Goal: Navigation & Orientation: Find specific page/section

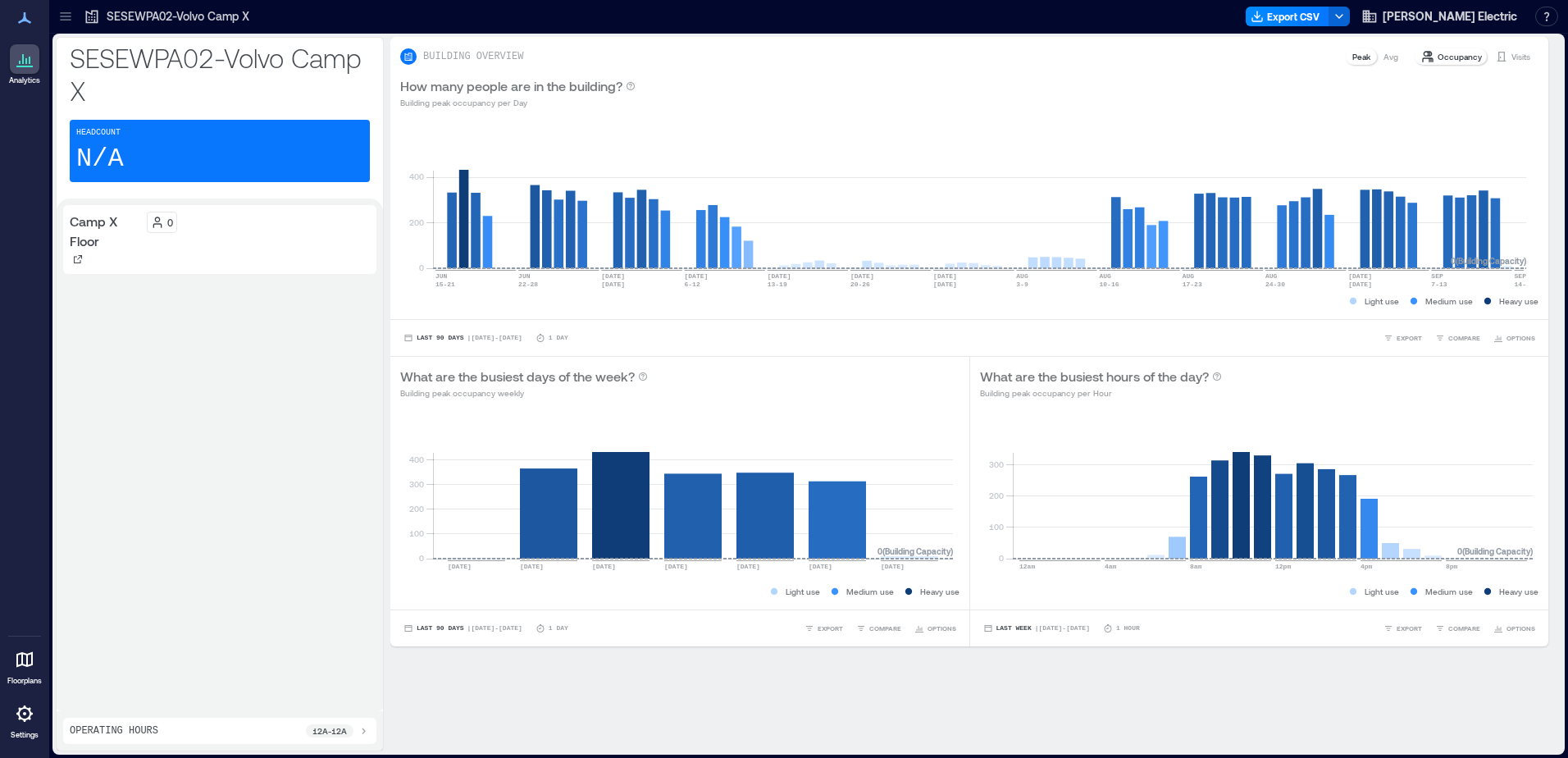
click at [33, 669] on div at bounding box center [25, 659] width 30 height 30
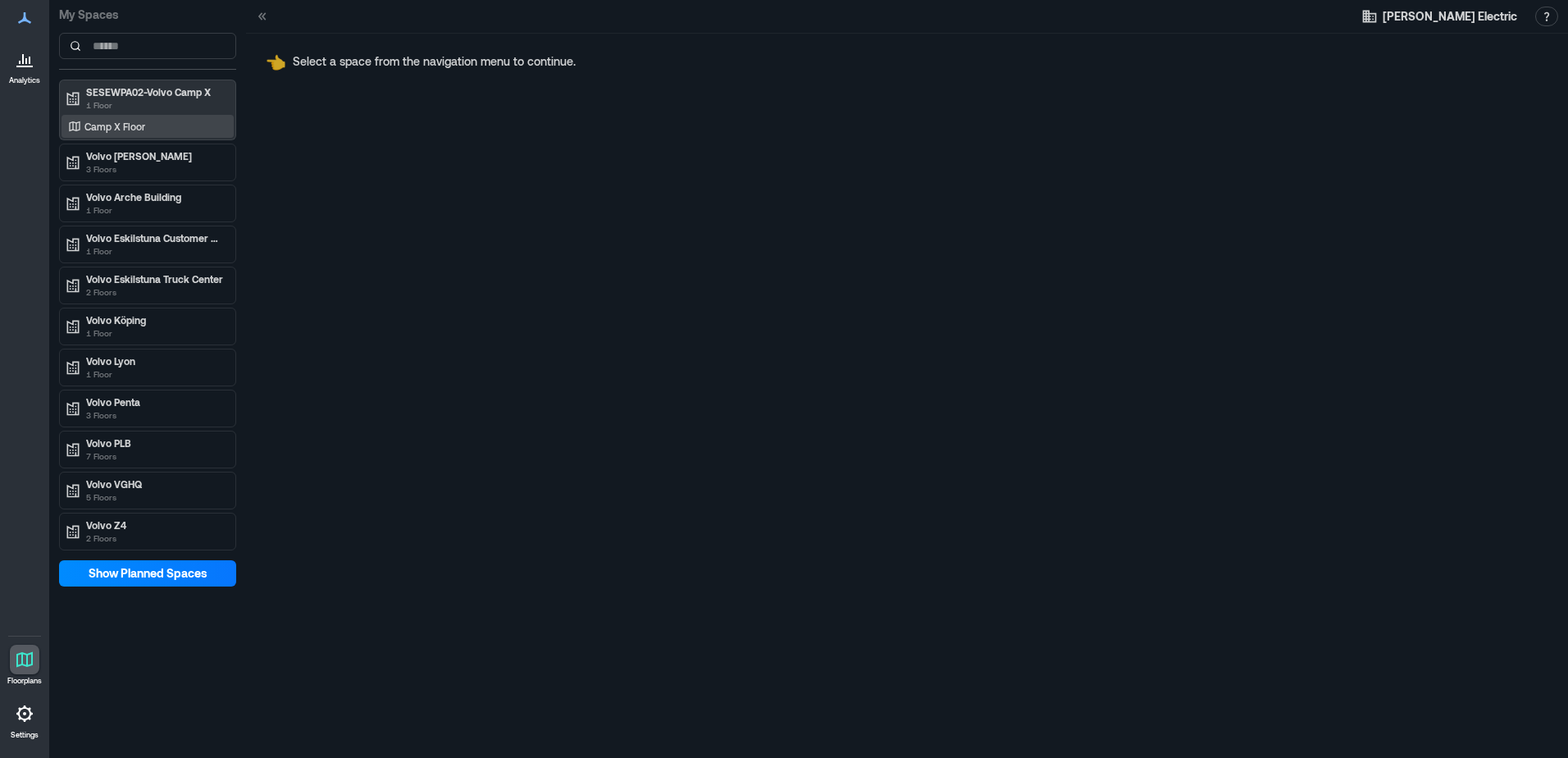
click at [136, 128] on p "Camp X Floor" at bounding box center [115, 125] width 61 height 13
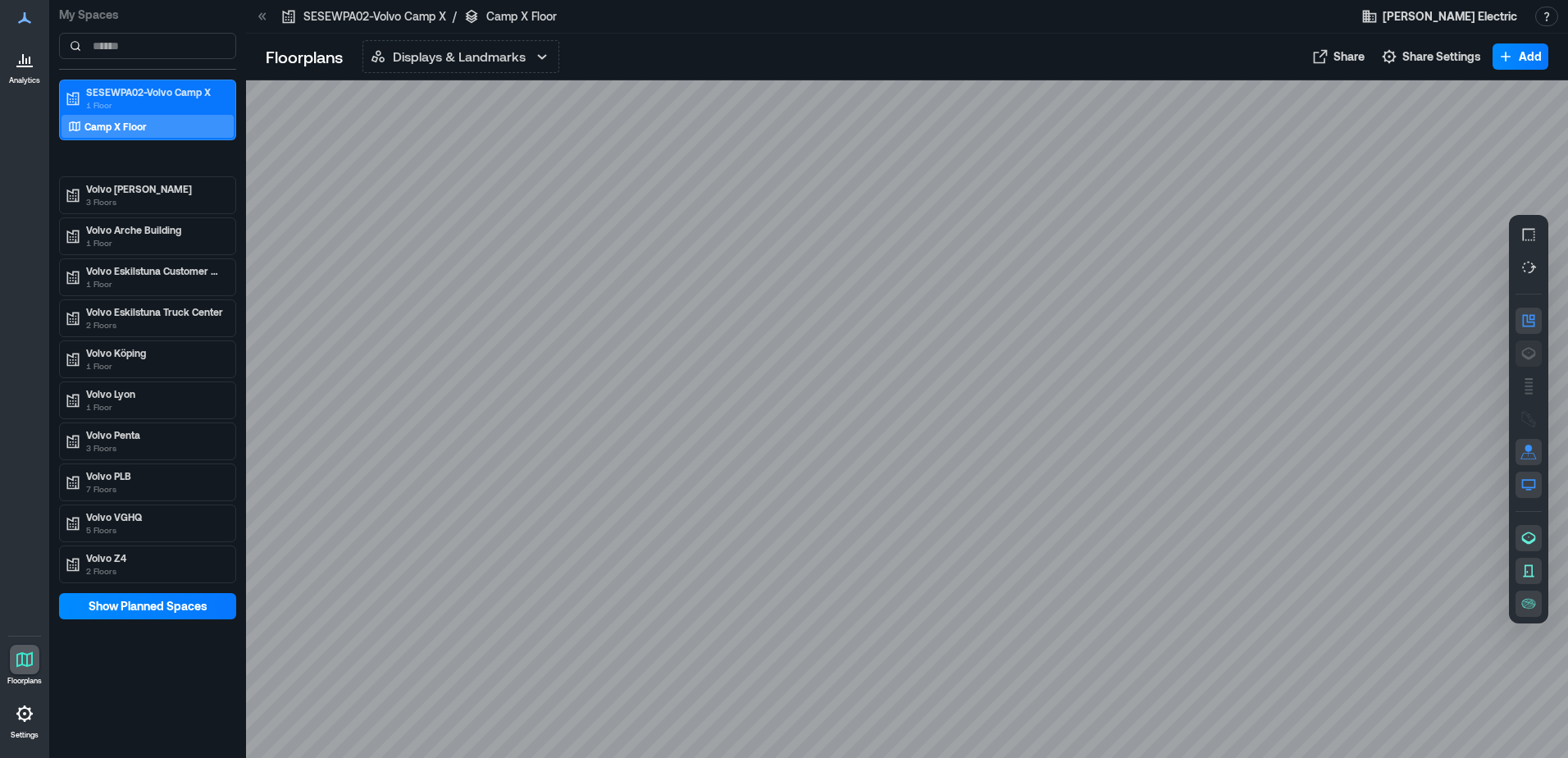
click at [1518, 353] on button "button" at bounding box center [1528, 354] width 26 height 26
drag, startPoint x: 1182, startPoint y: 627, endPoint x: 799, endPoint y: 641, distance: 383.3
click at [799, 641] on div at bounding box center [907, 419] width 1322 height 677
click at [159, 180] on div "Volvo [PERSON_NAME] 3 Floors" at bounding box center [147, 195] width 172 height 33
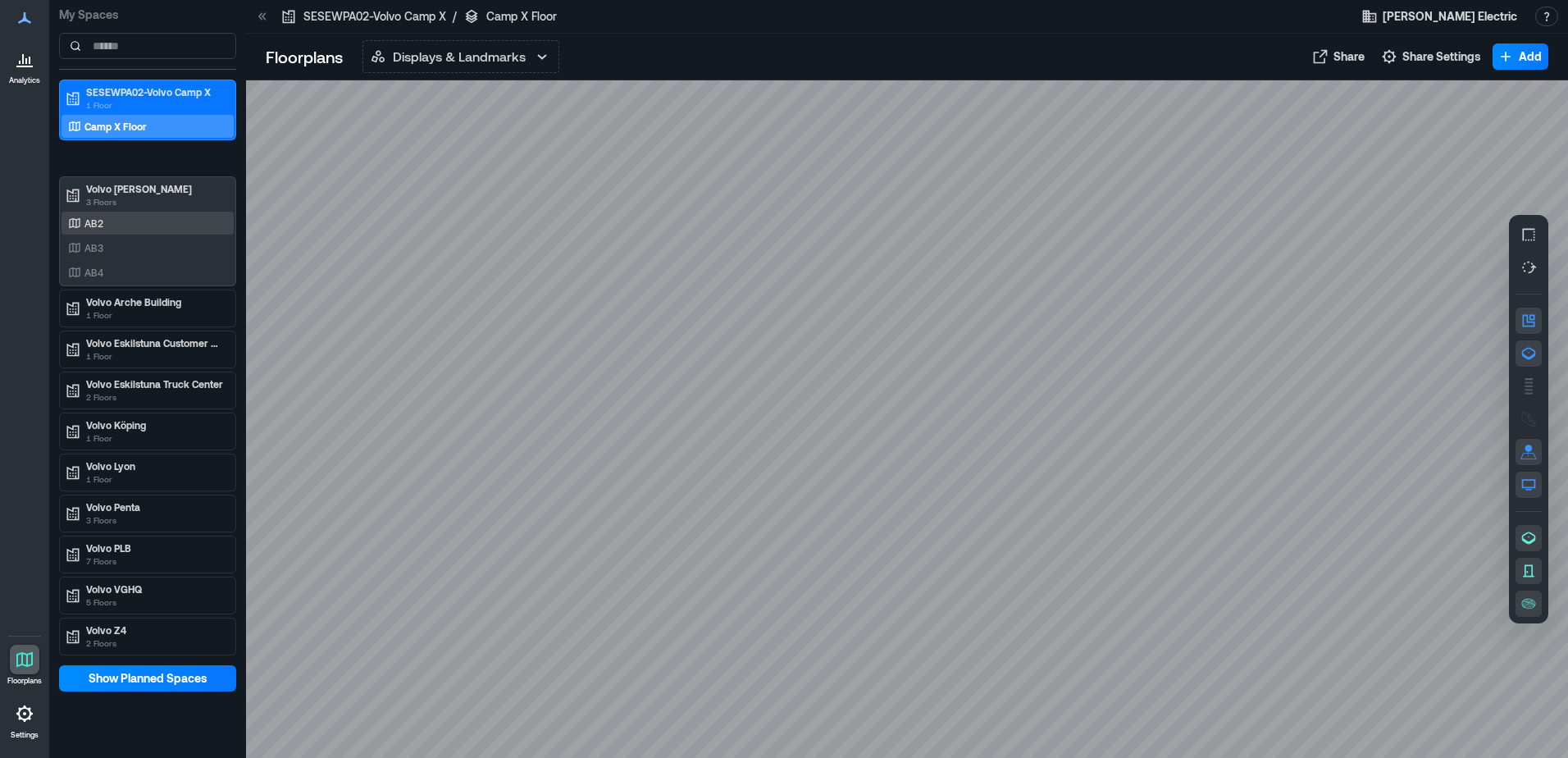
click at [155, 217] on div "AB2" at bounding box center [144, 222] width 159 height 16
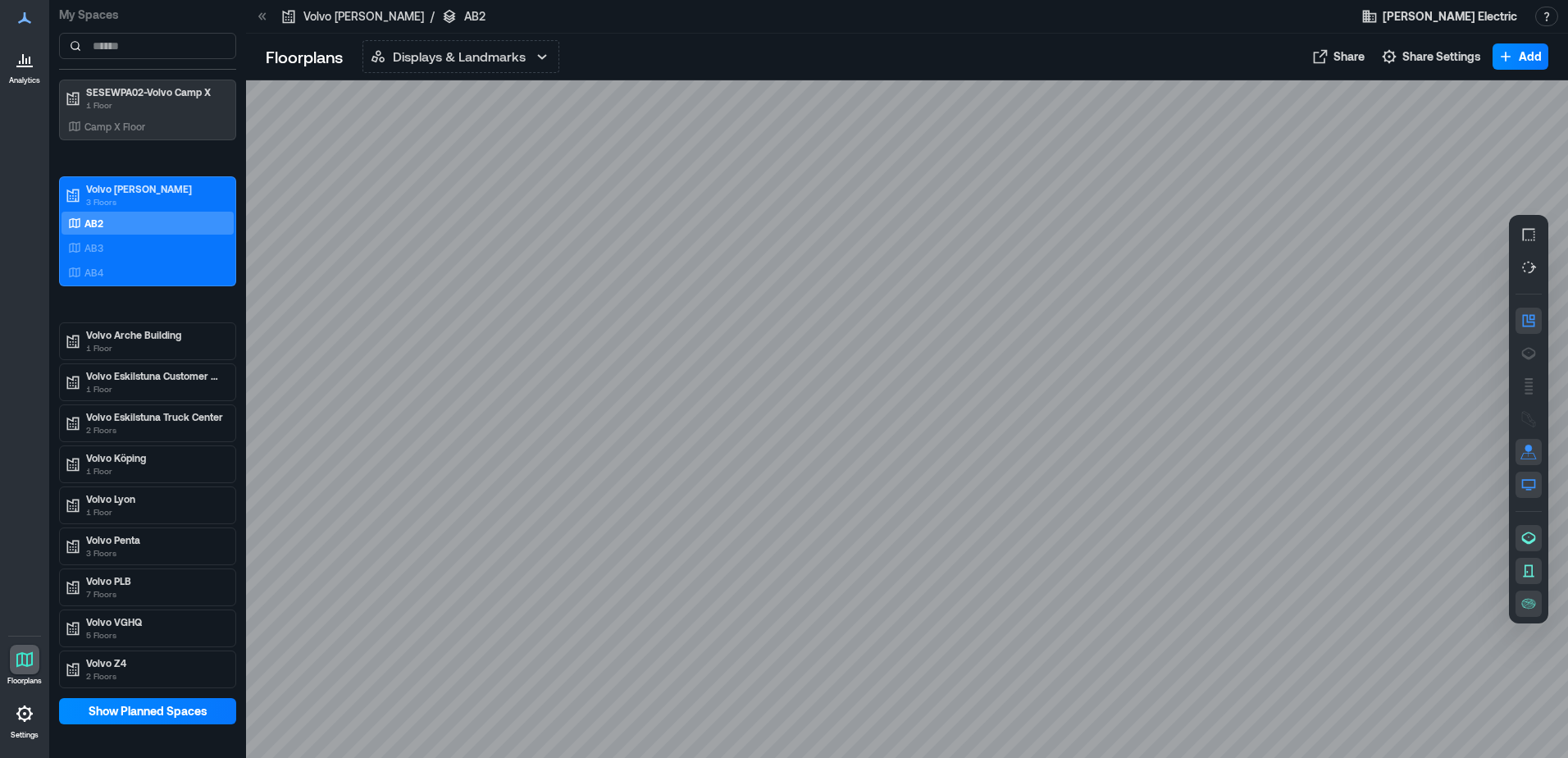
click at [1519, 349] on button "button" at bounding box center [1528, 354] width 26 height 26
click at [175, 246] on div "AB3" at bounding box center [144, 248] width 159 height 16
click at [153, 265] on div "AB4" at bounding box center [144, 272] width 159 height 16
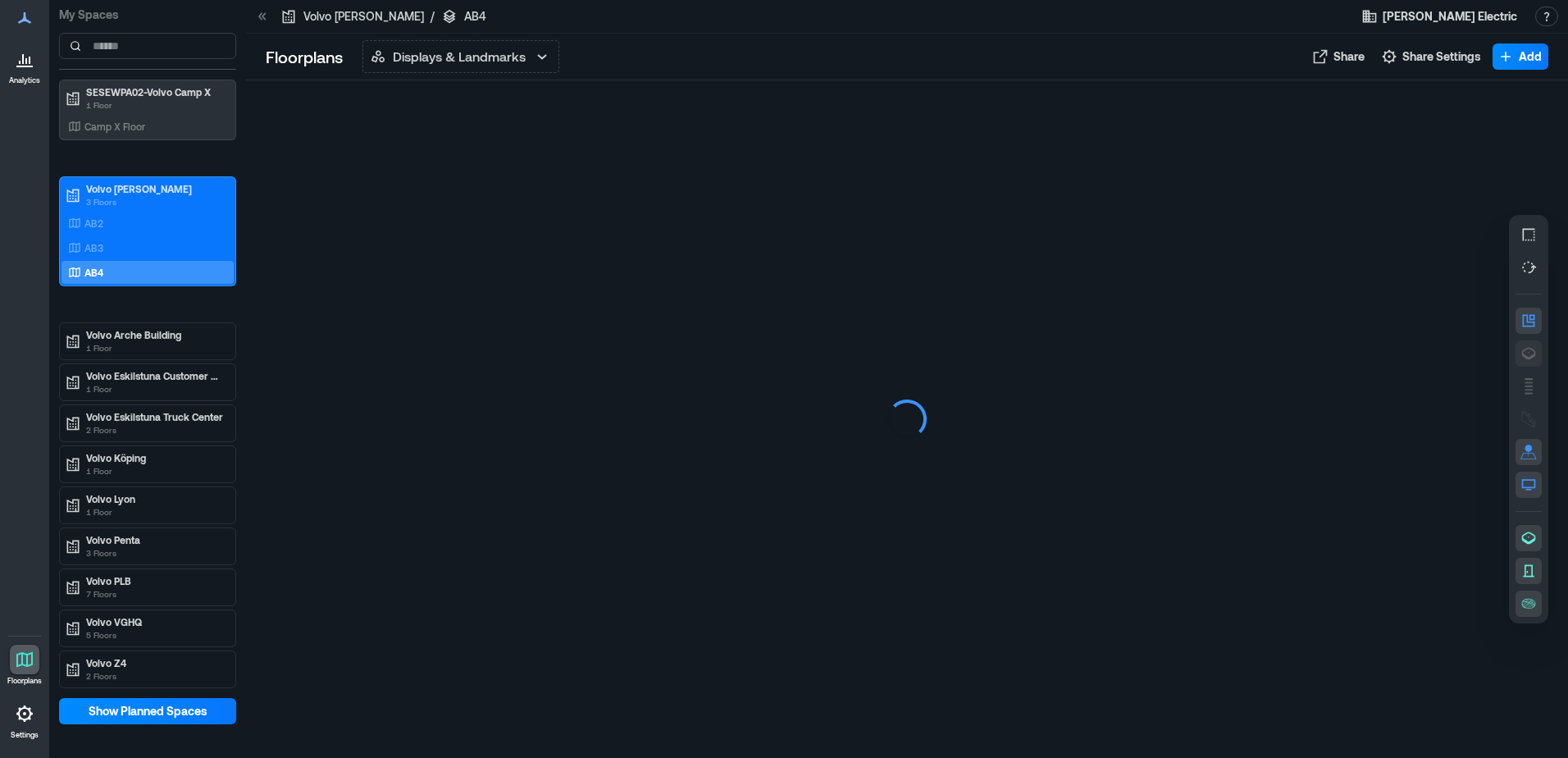
click at [1529, 348] on icon "button" at bounding box center [1528, 353] width 16 height 16
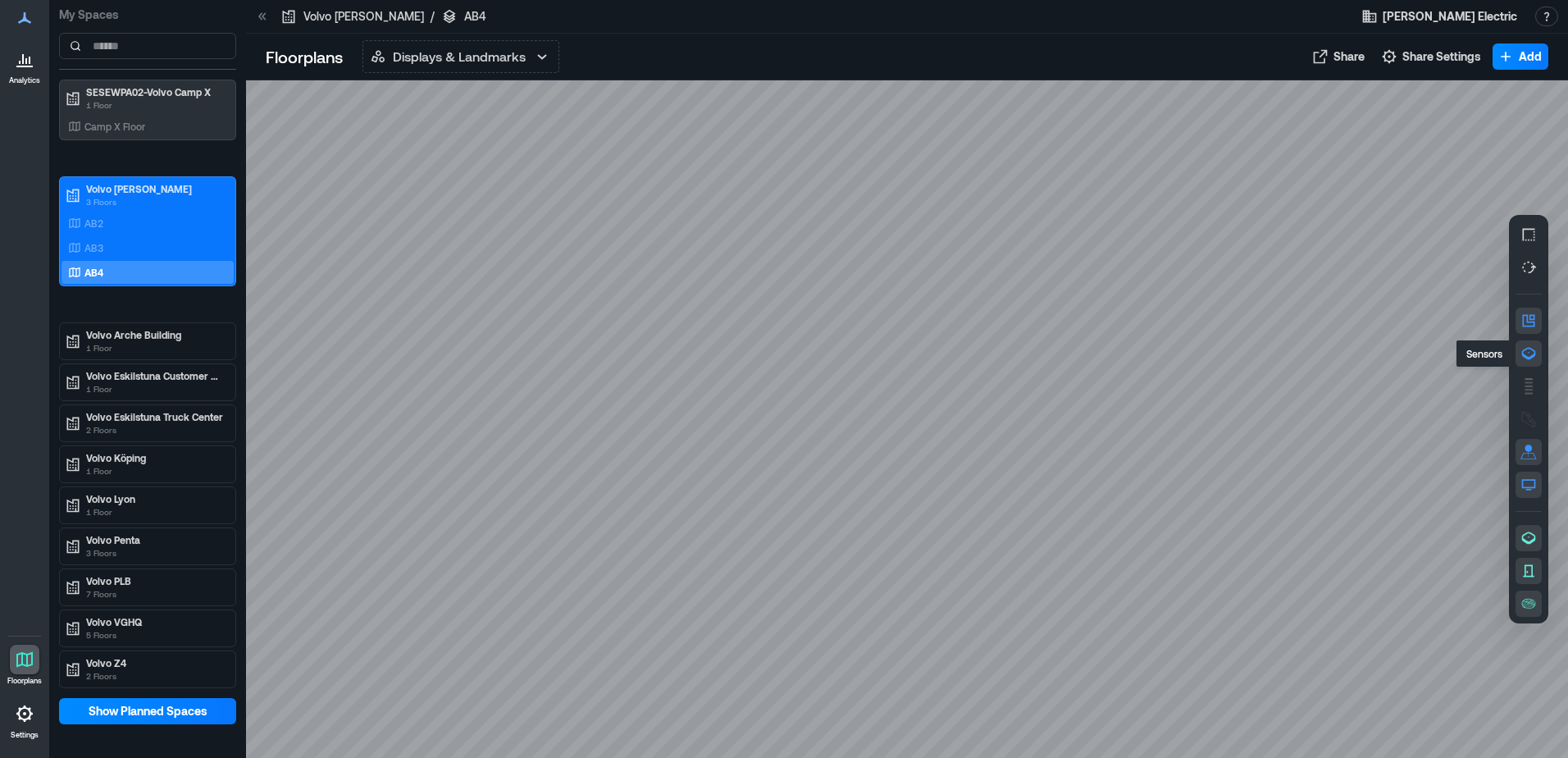
click at [1529, 348] on icon "button" at bounding box center [1529, 354] width 14 height 13
click at [129, 541] on p "Volvo Penta" at bounding box center [155, 539] width 138 height 13
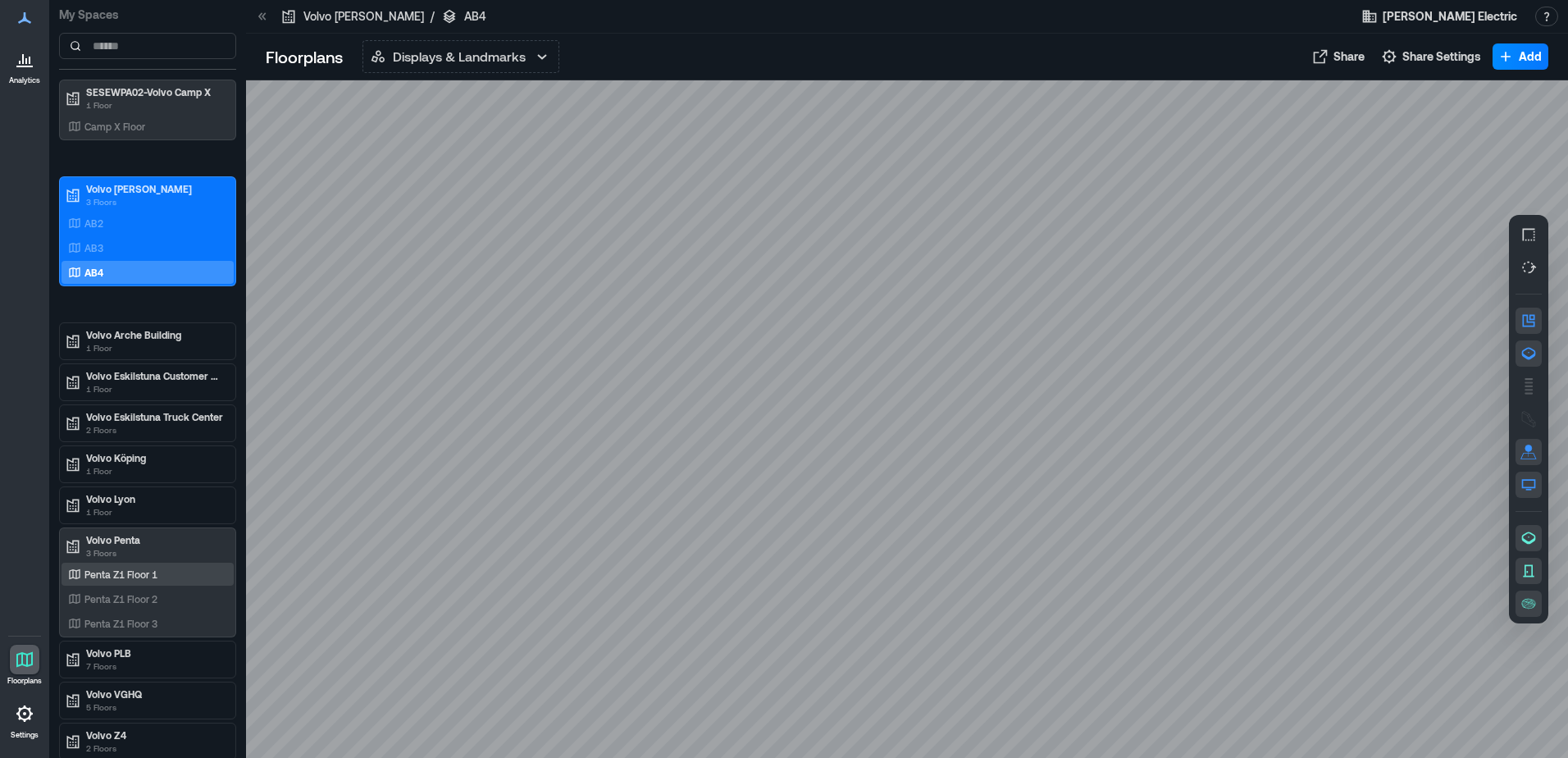
click at [115, 568] on p "Penta Z1 Floor 1" at bounding box center [121, 574] width 73 height 13
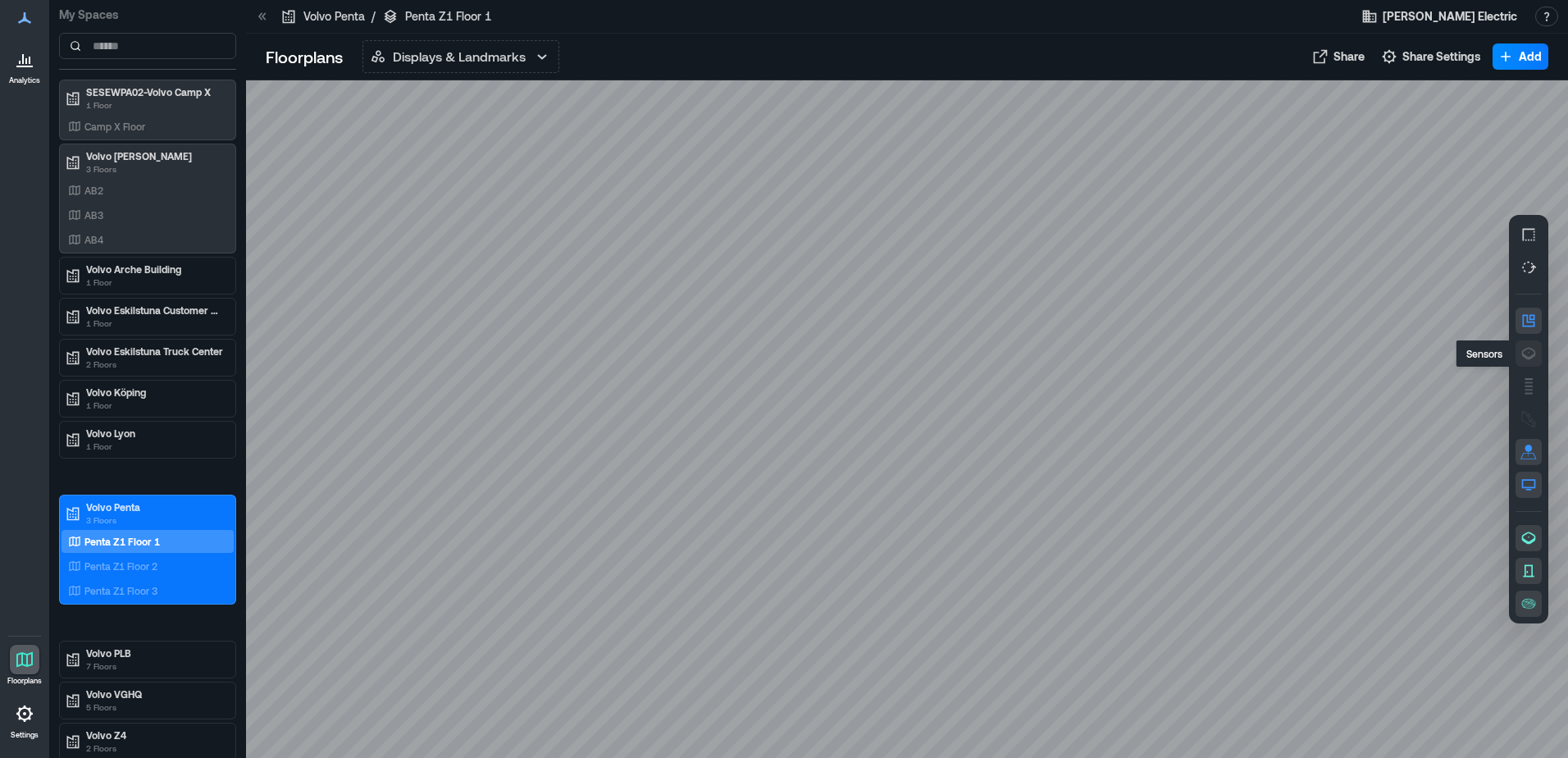
click at [1532, 353] on icon "button" at bounding box center [1528, 353] width 16 height 16
click at [153, 569] on p "Penta Z1 Floor 2" at bounding box center [121, 566] width 73 height 13
click at [1530, 359] on icon "button" at bounding box center [1529, 354] width 14 height 13
click at [674, 382] on div "A1EQW012" at bounding box center [907, 419] width 1322 height 677
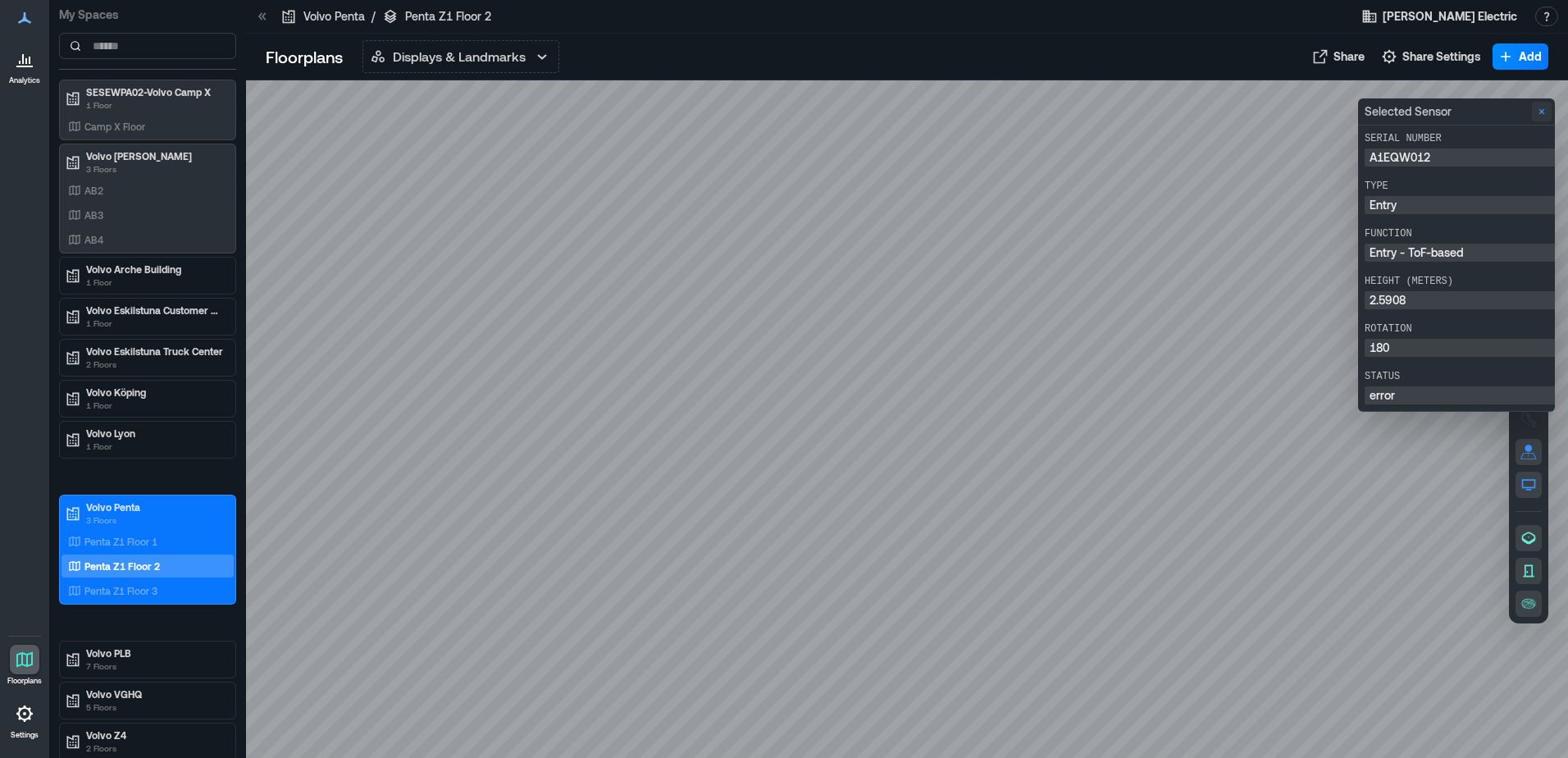
click at [1538, 109] on icon "Close" at bounding box center [1541, 111] width 13 height 13
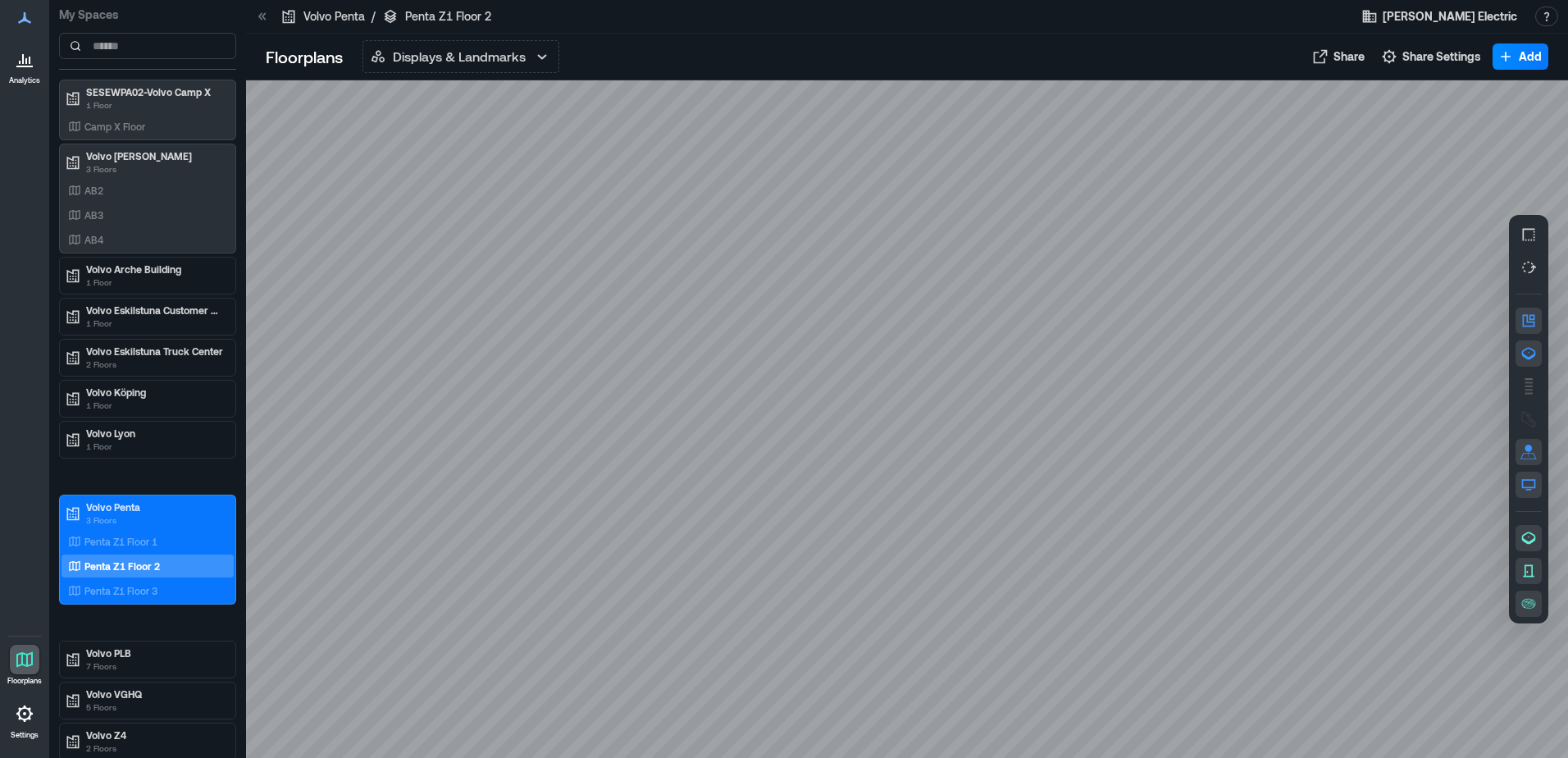
drag, startPoint x: 535, startPoint y: 393, endPoint x: 878, endPoint y: 415, distance: 343.7
click at [878, 415] on div at bounding box center [907, 419] width 1322 height 677
click at [131, 596] on p "Penta Z1 Floor 3" at bounding box center [121, 590] width 73 height 13
click at [1523, 355] on icon "button" at bounding box center [1529, 354] width 14 height 13
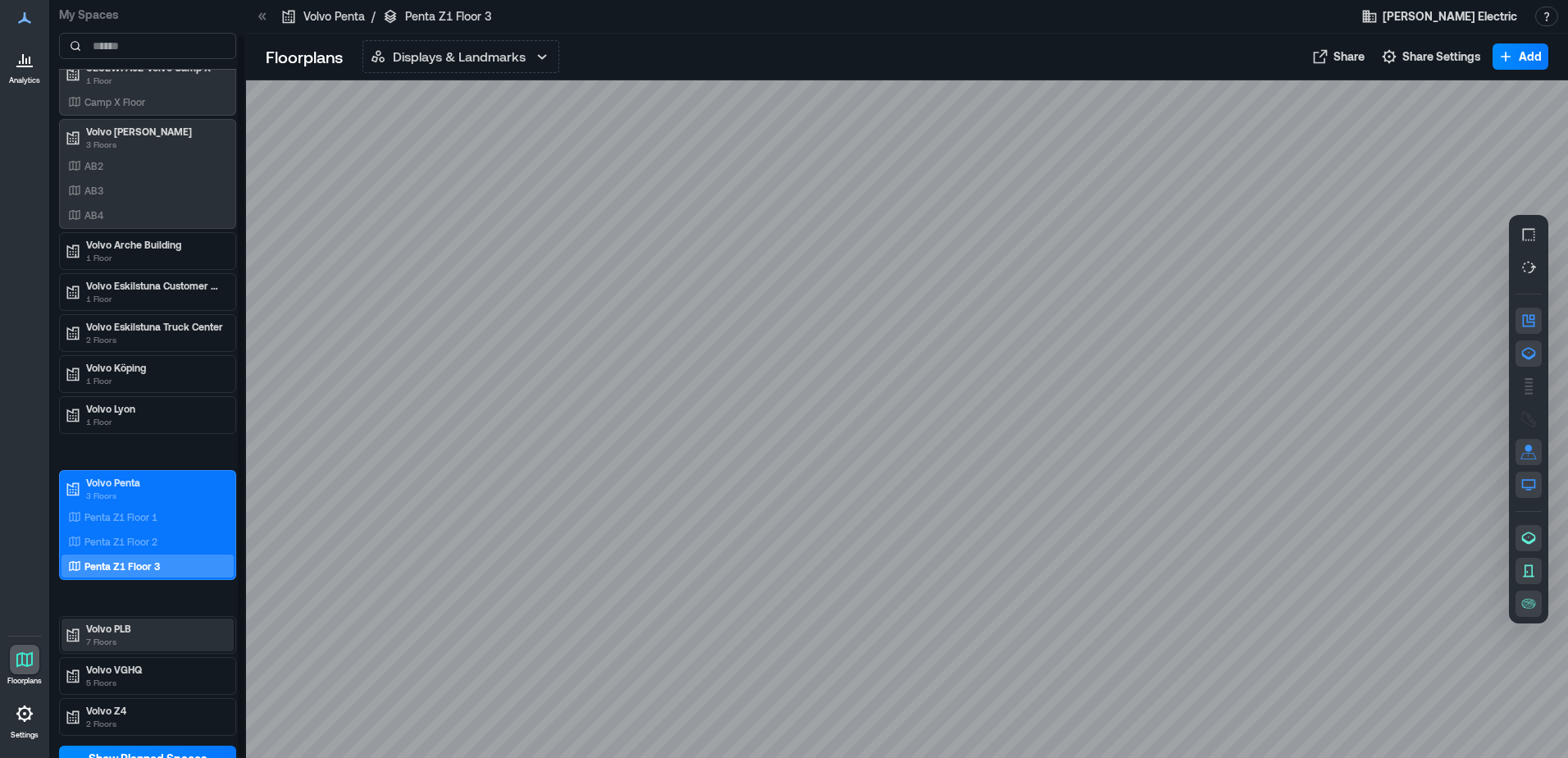
scroll to position [38, 0]
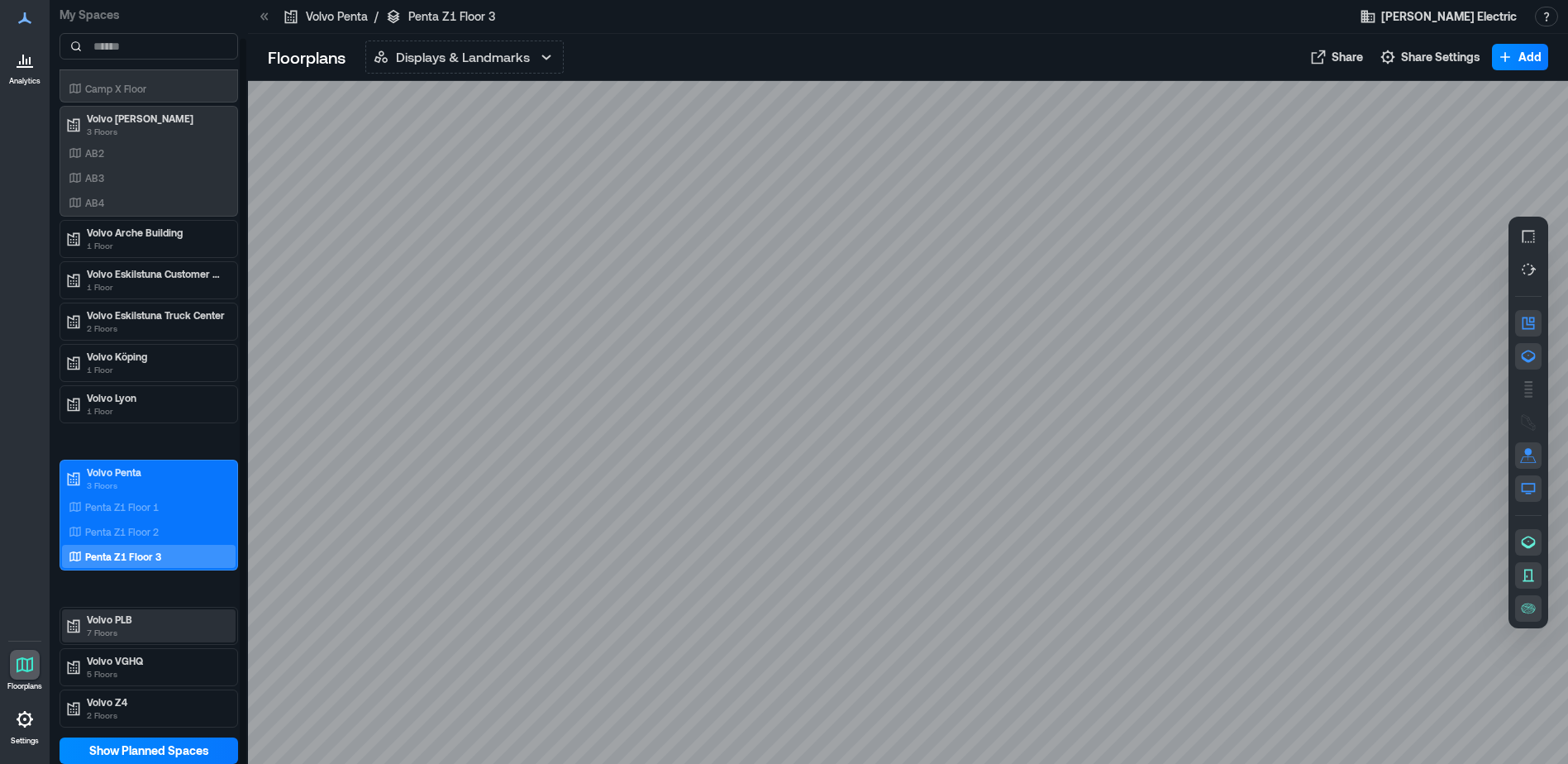
click at [160, 614] on p "Volvo PLB" at bounding box center [156, 619] width 139 height 13
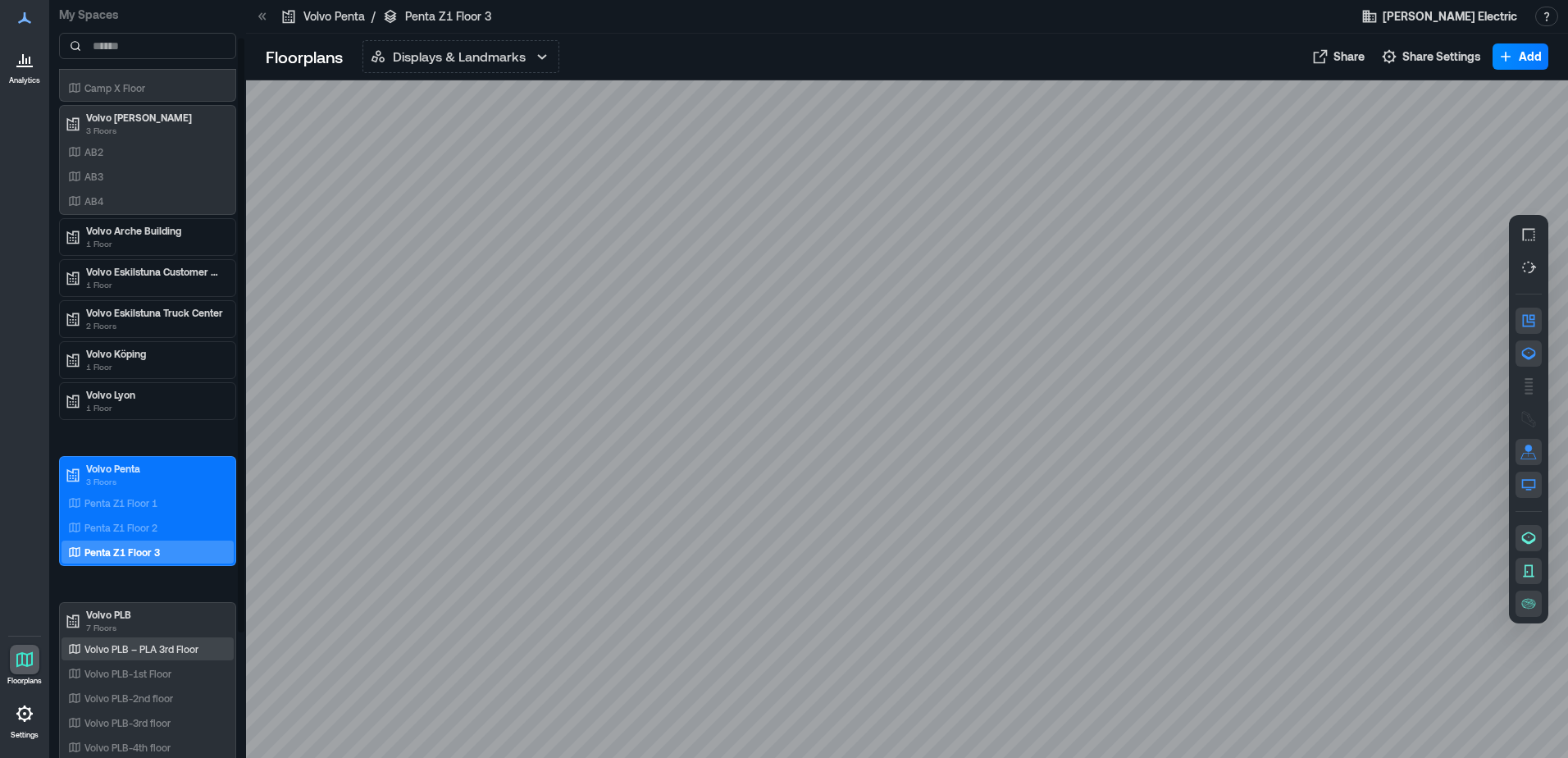
click at [149, 647] on p "Volvo PLB – PLA 3rd Floor" at bounding box center [142, 649] width 114 height 13
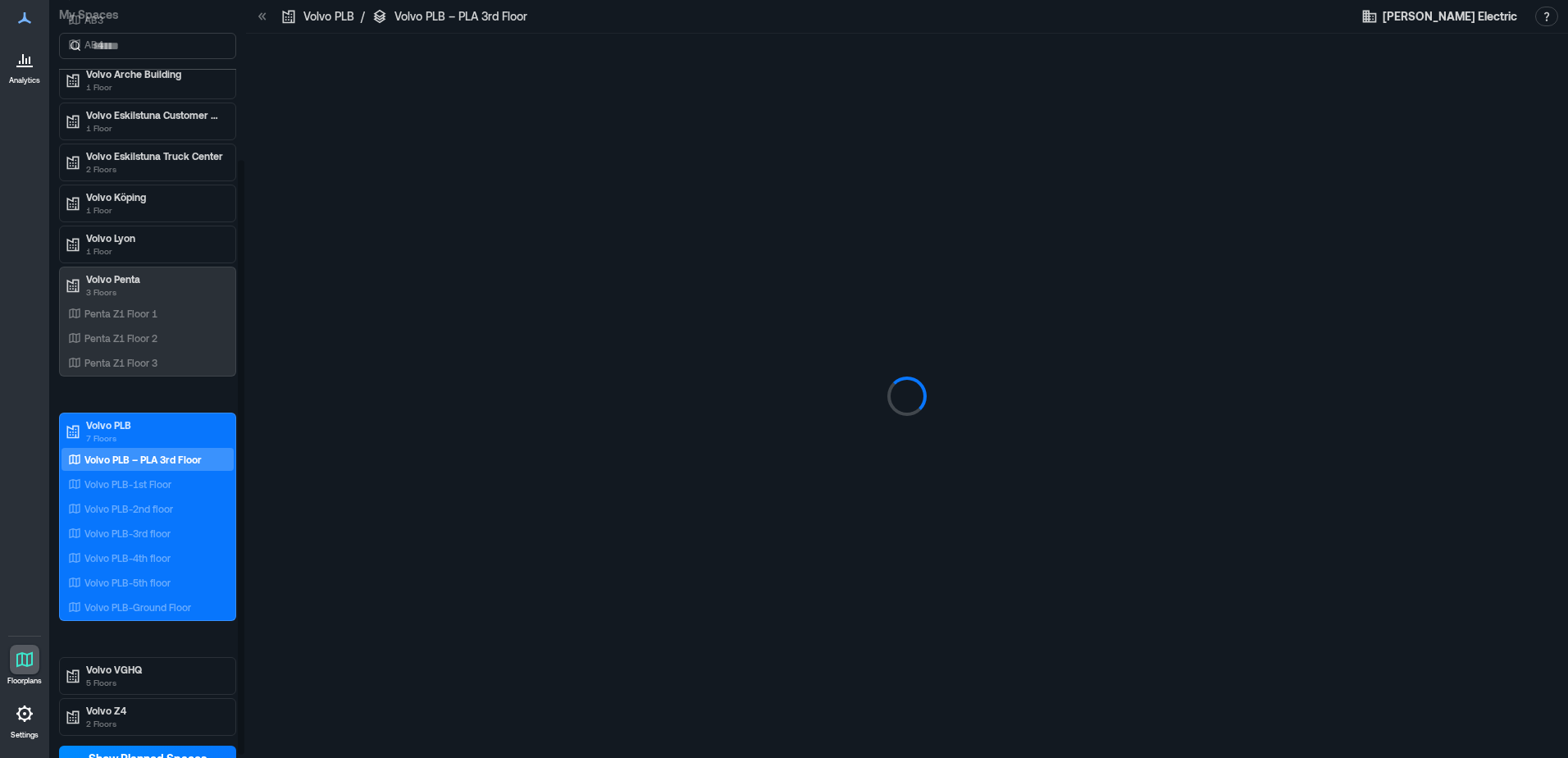
scroll to position [203, 0]
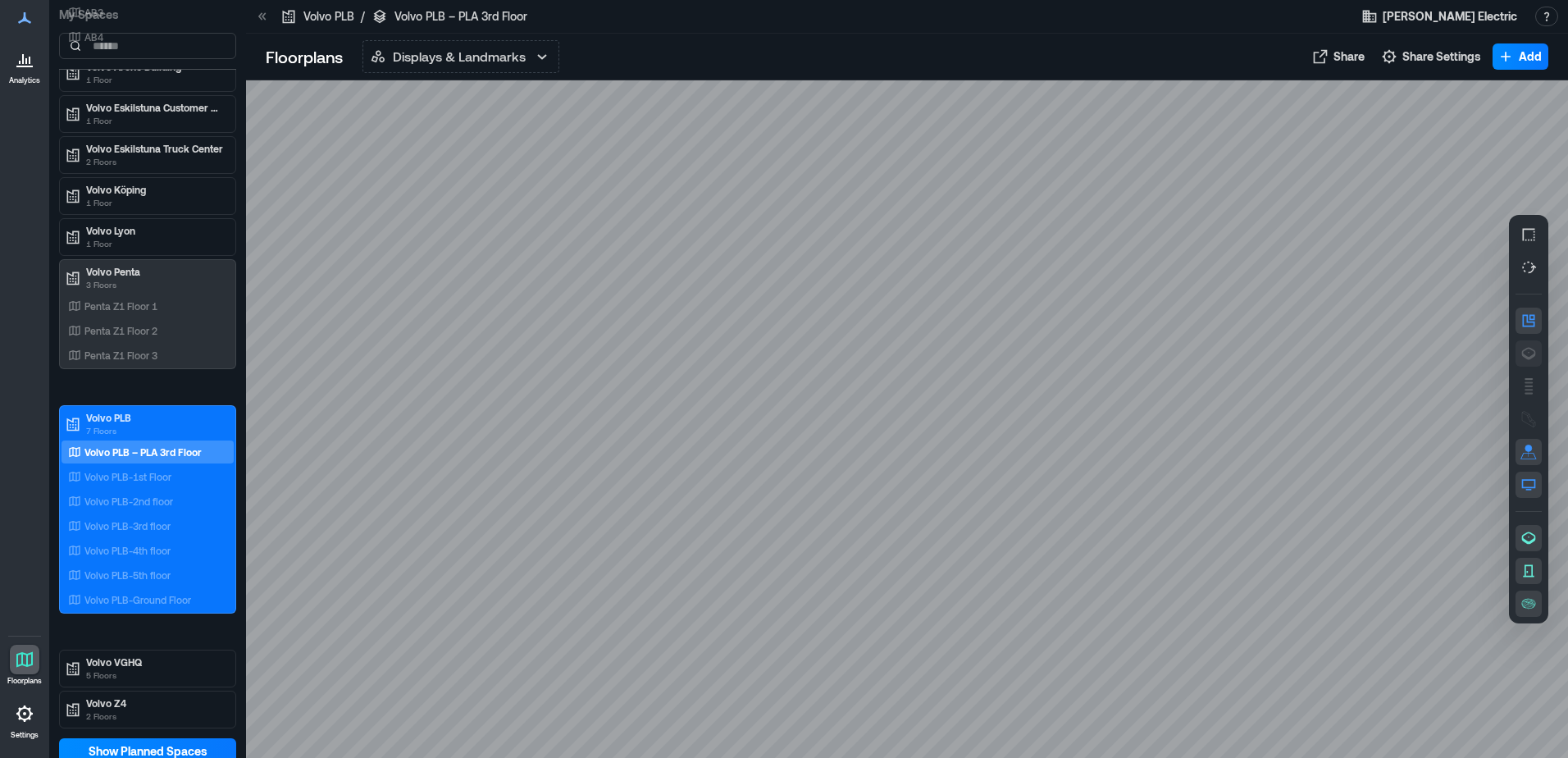
click at [1531, 354] on icon "button" at bounding box center [1528, 353] width 16 height 16
click at [136, 475] on p "Volvo PLB-1st Floor" at bounding box center [128, 476] width 87 height 13
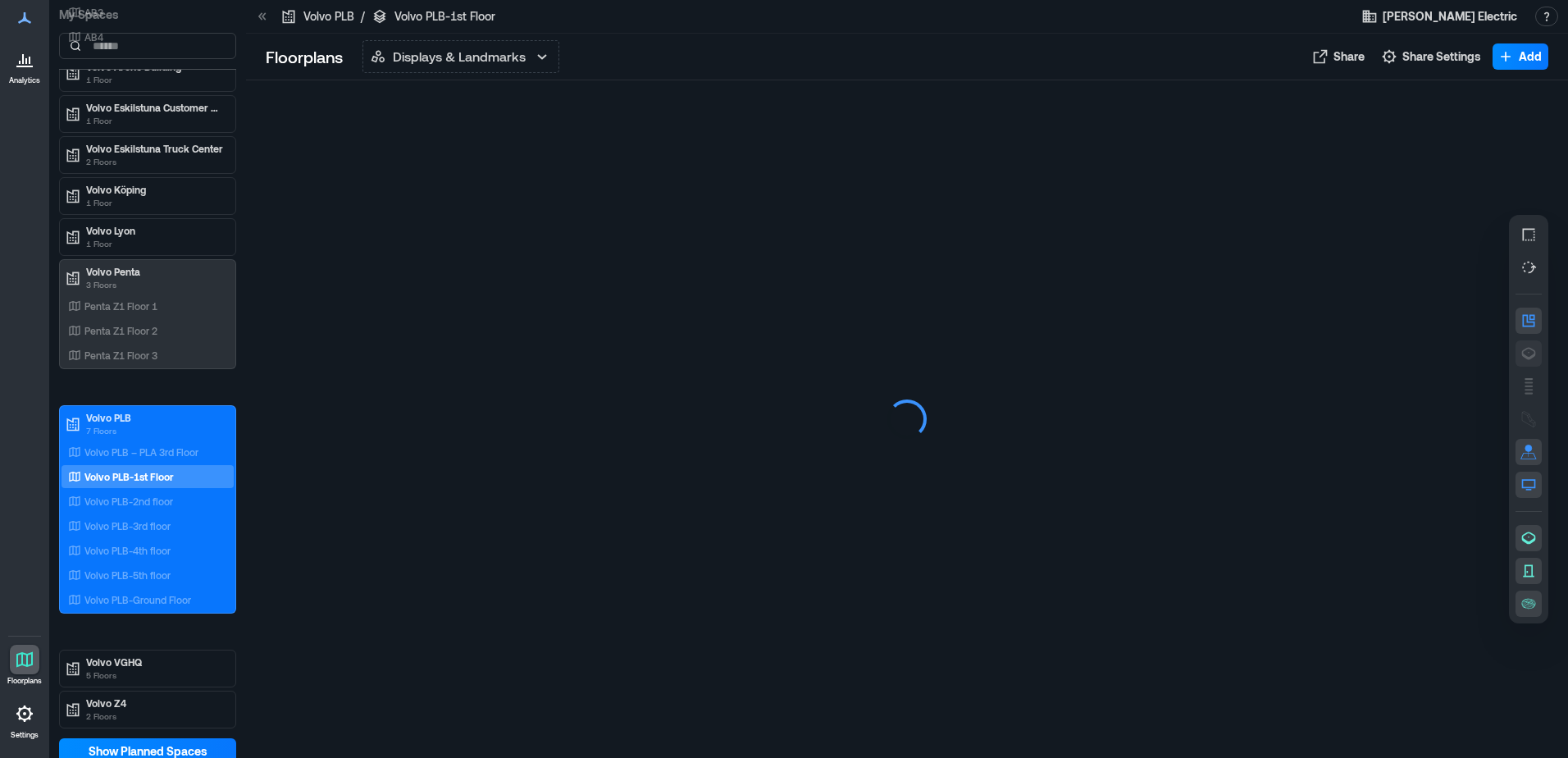
click at [1522, 353] on icon "button" at bounding box center [1529, 354] width 14 height 13
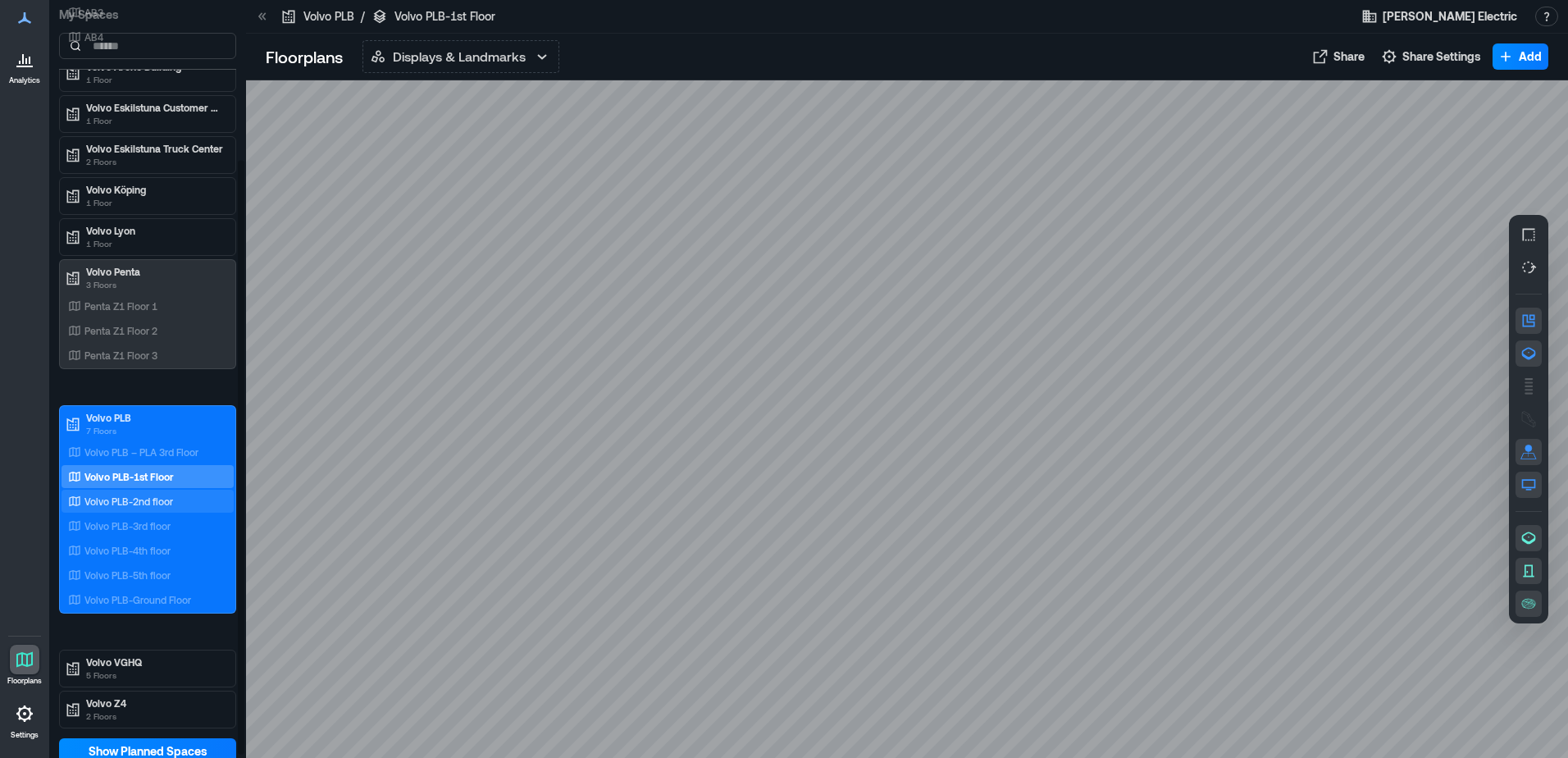
click at [186, 507] on div "Volvo PLB-2nd floor" at bounding box center [144, 500] width 159 height 16
click at [1533, 358] on icon "button" at bounding box center [1528, 353] width 16 height 16
click at [88, 522] on p "Volvo PLB-3rd floor" at bounding box center [128, 525] width 86 height 13
click at [1539, 356] on button "button" at bounding box center [1528, 354] width 26 height 26
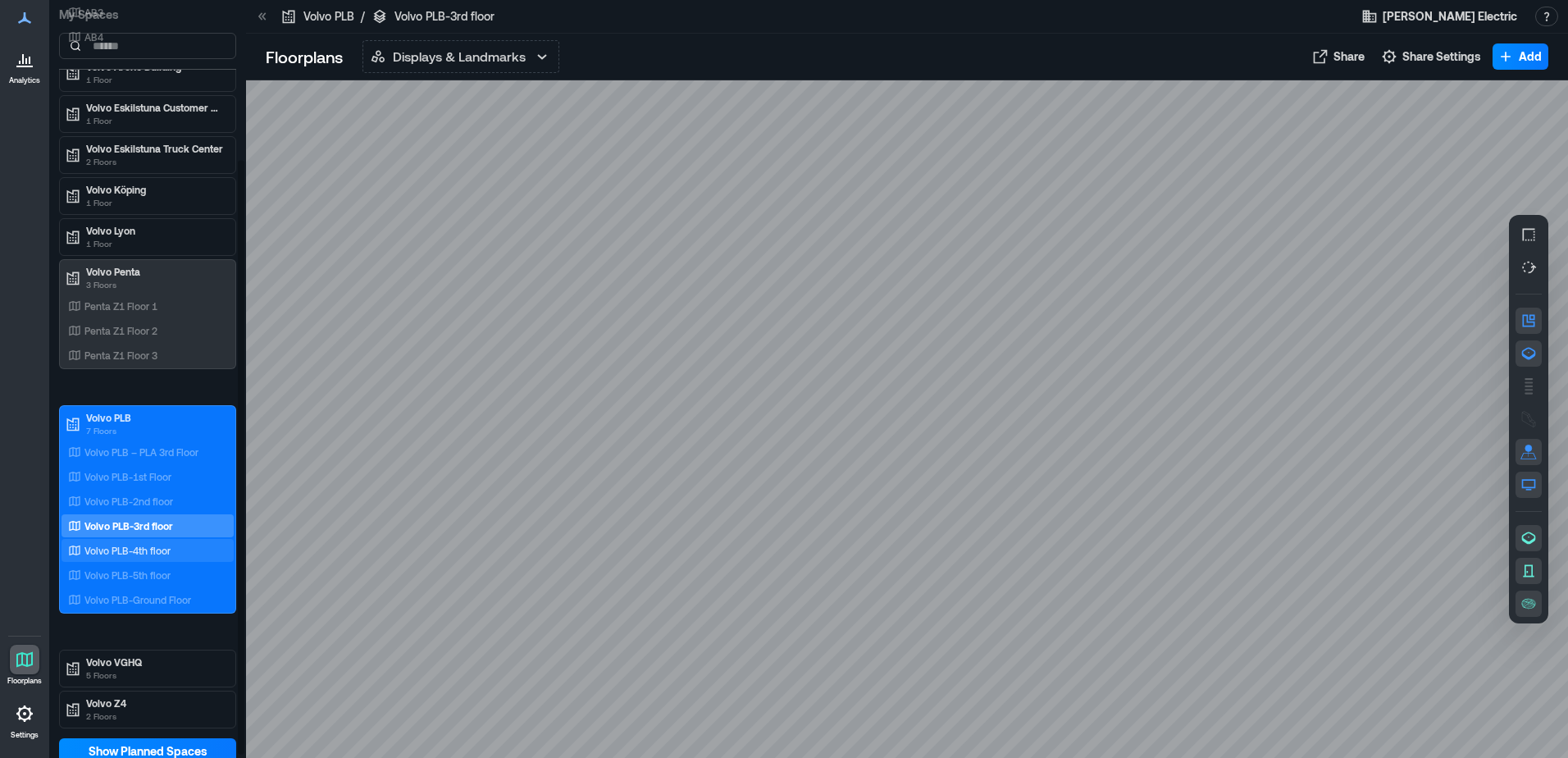
click at [157, 542] on div "Volvo PLB-4th floor" at bounding box center [147, 550] width 172 height 23
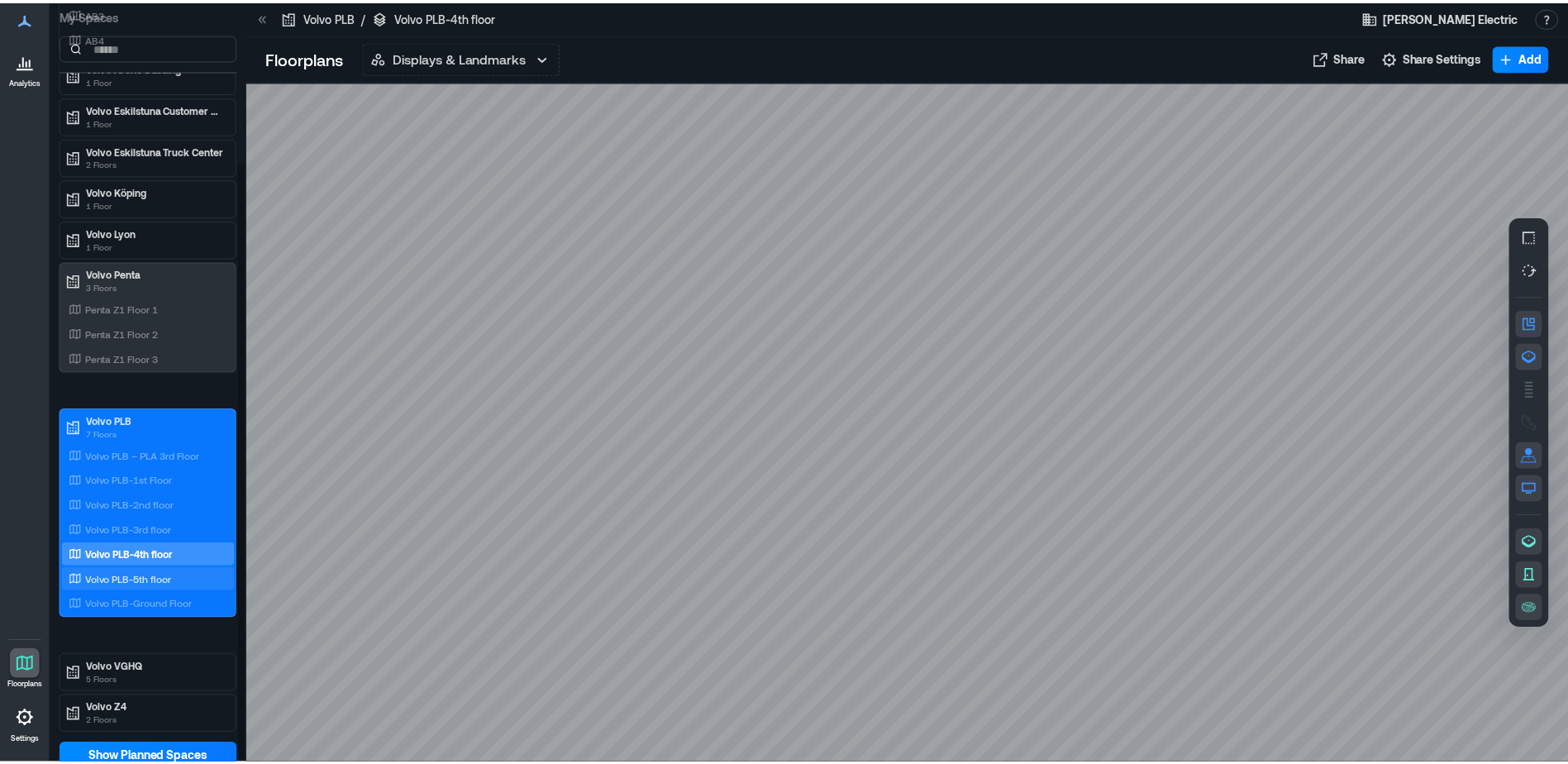
scroll to position [211, 0]
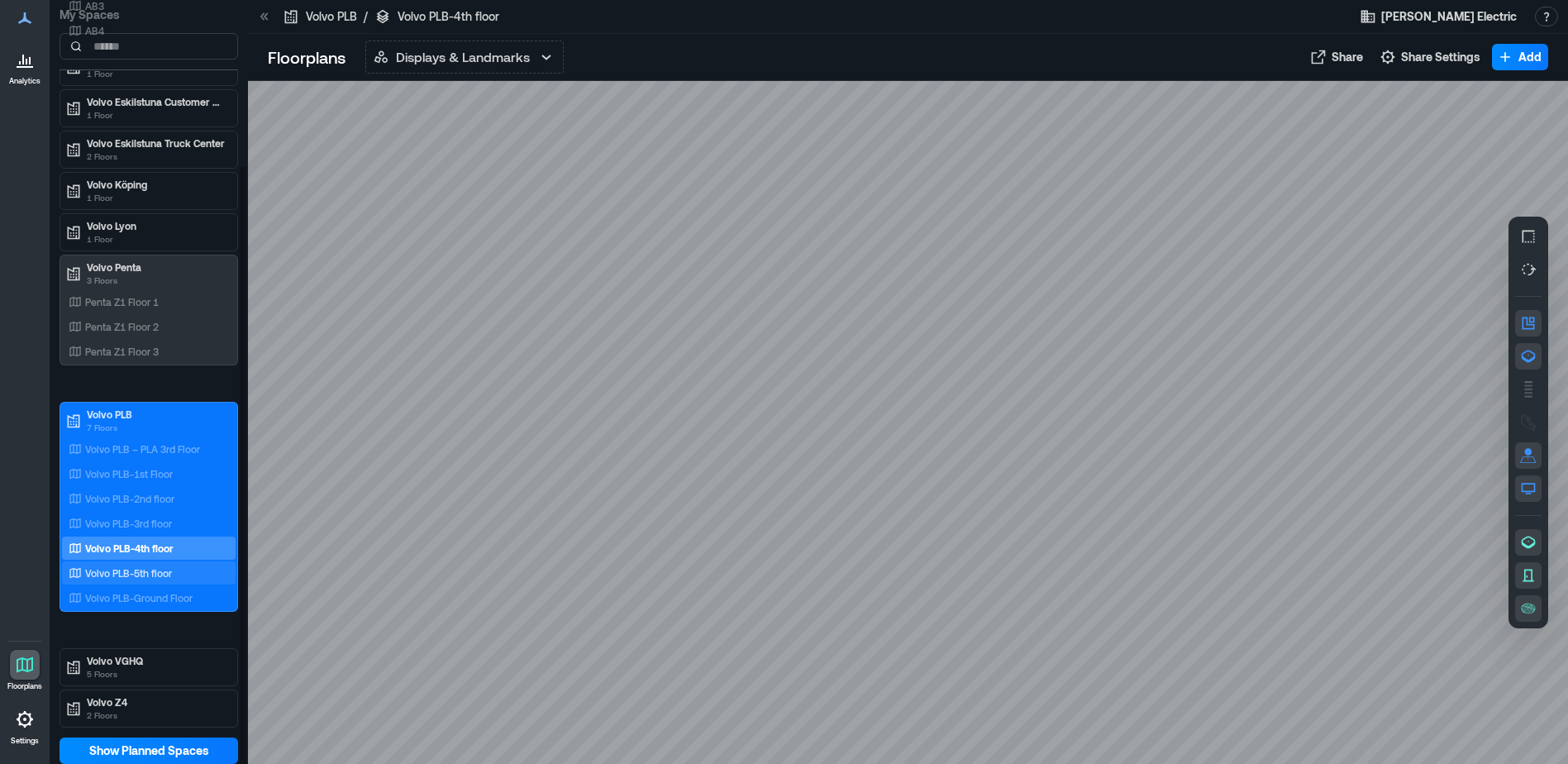
click at [173, 573] on div "Volvo PLB-5th floor" at bounding box center [145, 573] width 161 height 16
click at [1535, 356] on icon "button" at bounding box center [1529, 356] width 14 height 13
click at [155, 601] on p "Volvo PLB-Ground Floor" at bounding box center [139, 597] width 108 height 13
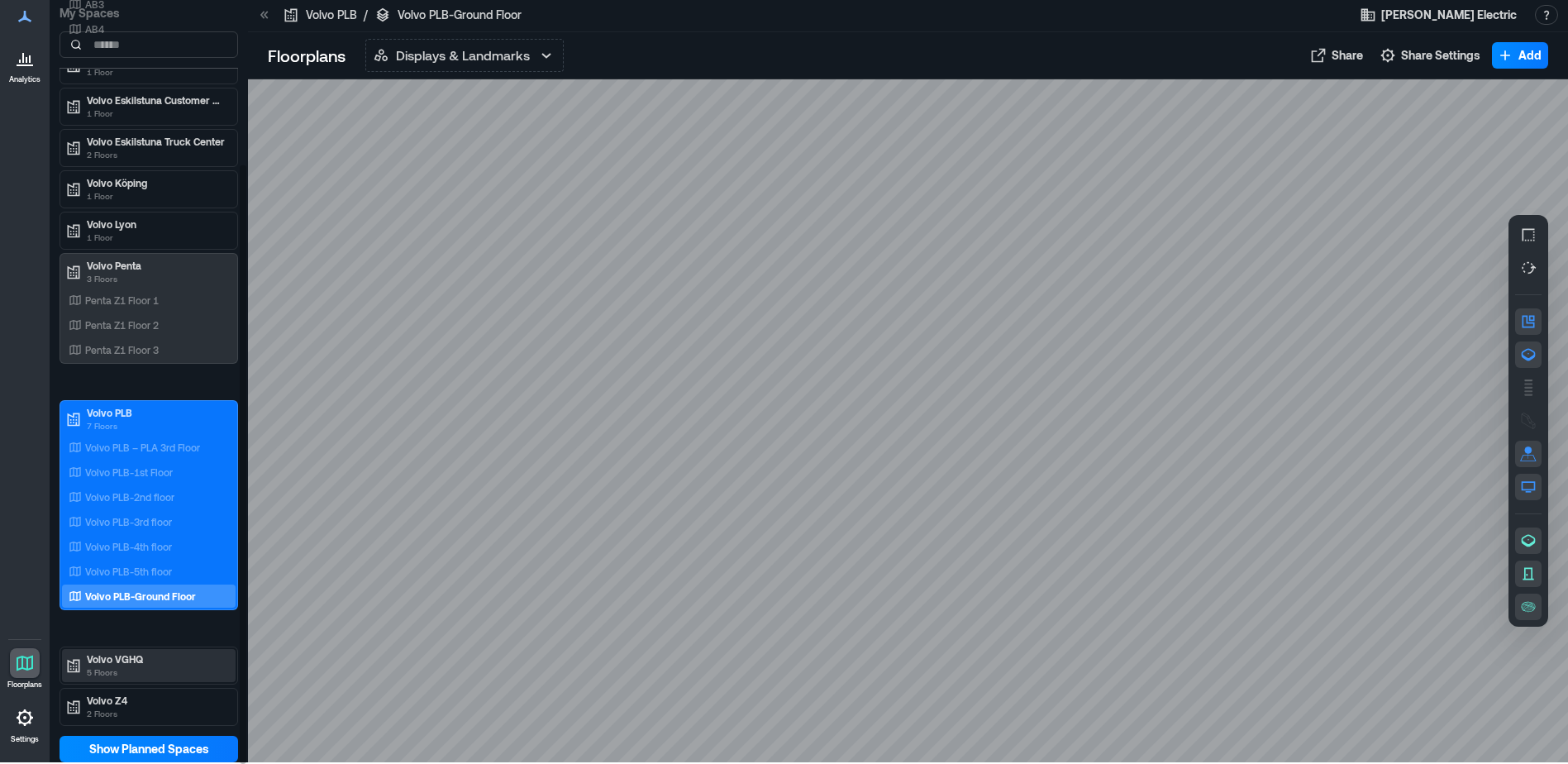
click at [150, 655] on p "Volvo VGHQ" at bounding box center [156, 658] width 139 height 13
click at [145, 691] on p "Volvo VGHQ: 3rd floor" at bounding box center [134, 693] width 98 height 13
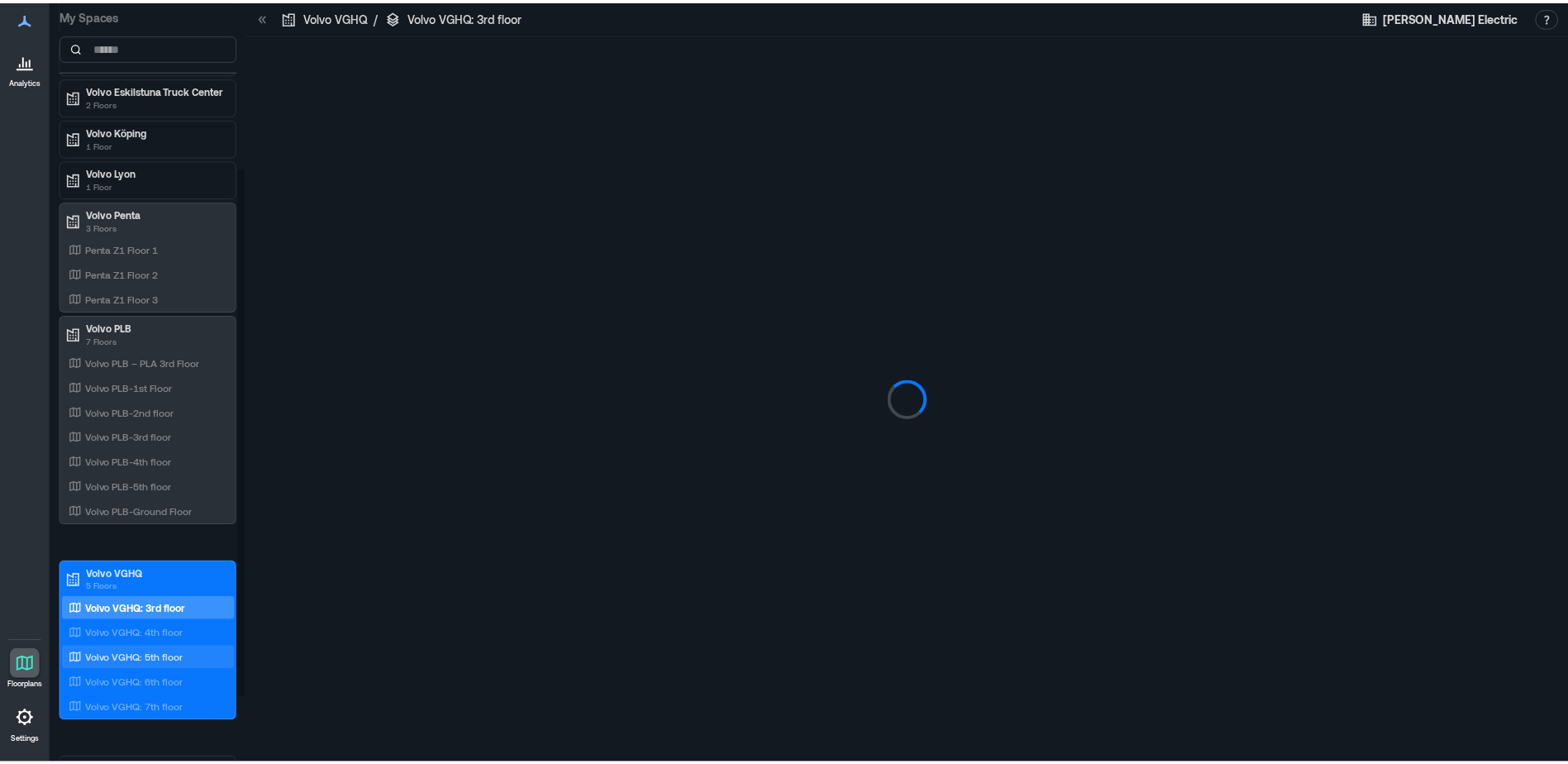
scroll to position [333, 0]
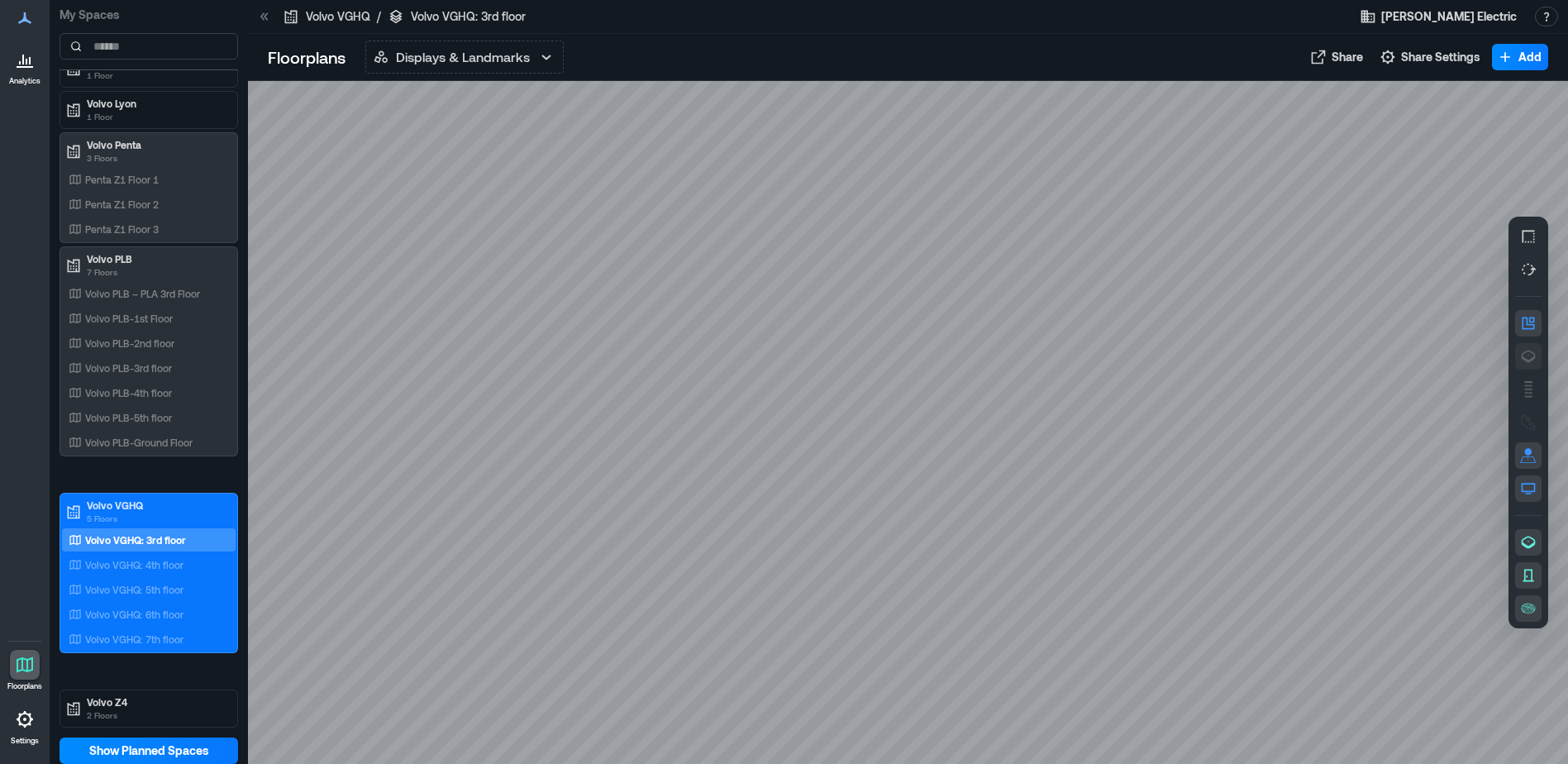
click at [1536, 358] on icon "button" at bounding box center [1529, 356] width 14 height 13
drag, startPoint x: 853, startPoint y: 379, endPoint x: 786, endPoint y: 382, distance: 67.1
click at [786, 382] on div at bounding box center [907, 422] width 1320 height 683
click at [137, 567] on p "Volvo VGHQ: 4th floor" at bounding box center [134, 564] width 98 height 13
click at [1536, 359] on icon "button" at bounding box center [1528, 356] width 16 height 16
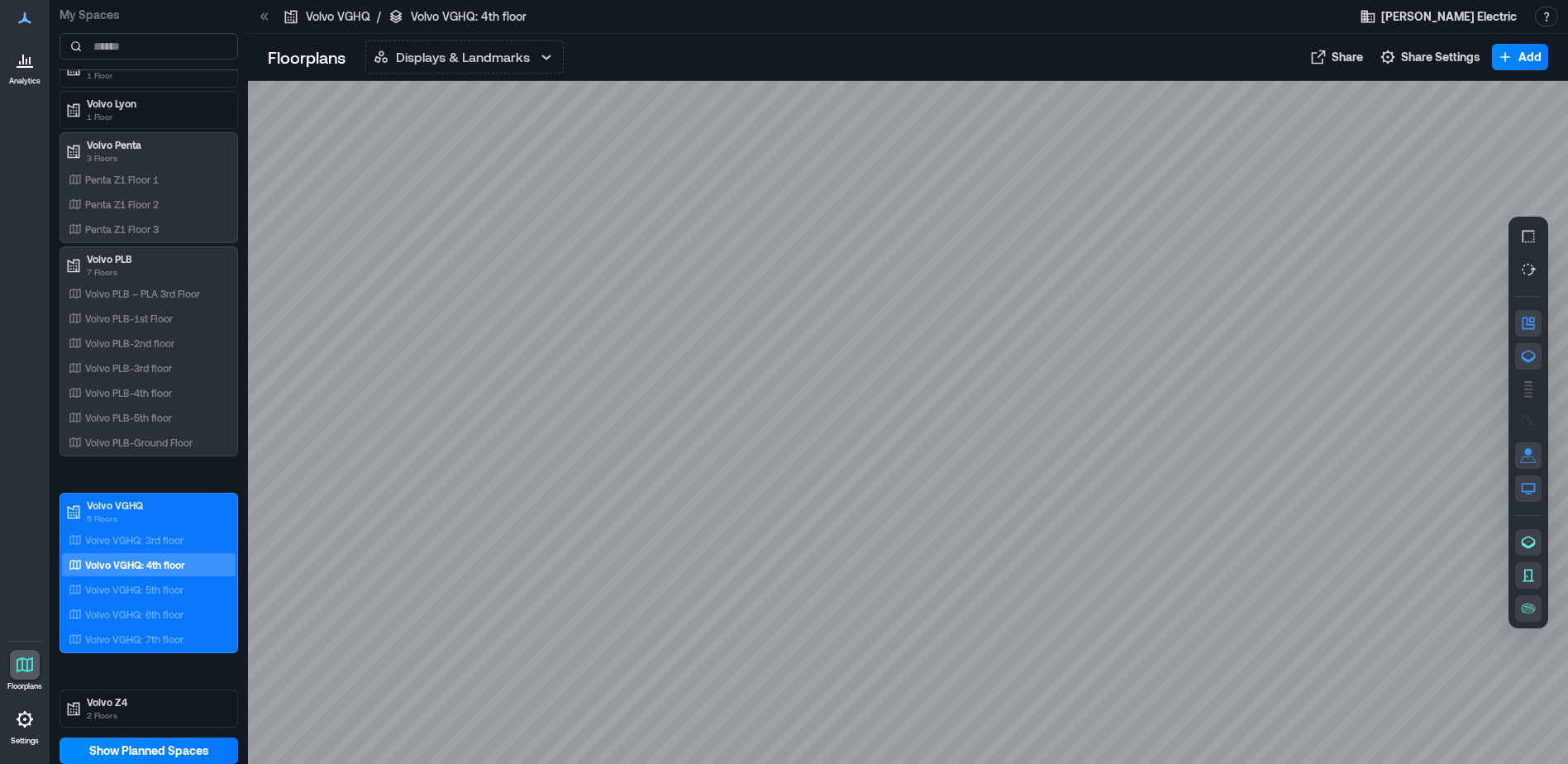
drag, startPoint x: 1031, startPoint y: 392, endPoint x: 1011, endPoint y: 369, distance: 30.5
click at [1020, 367] on div at bounding box center [907, 422] width 1320 height 683
click at [196, 596] on div "Volvo VGHQ: 5th floor" at bounding box center [145, 589] width 161 height 16
click at [1527, 352] on icon "button" at bounding box center [1528, 356] width 16 height 16
click at [132, 613] on p "Volvo VGHQ: 6th floor" at bounding box center [134, 614] width 98 height 13
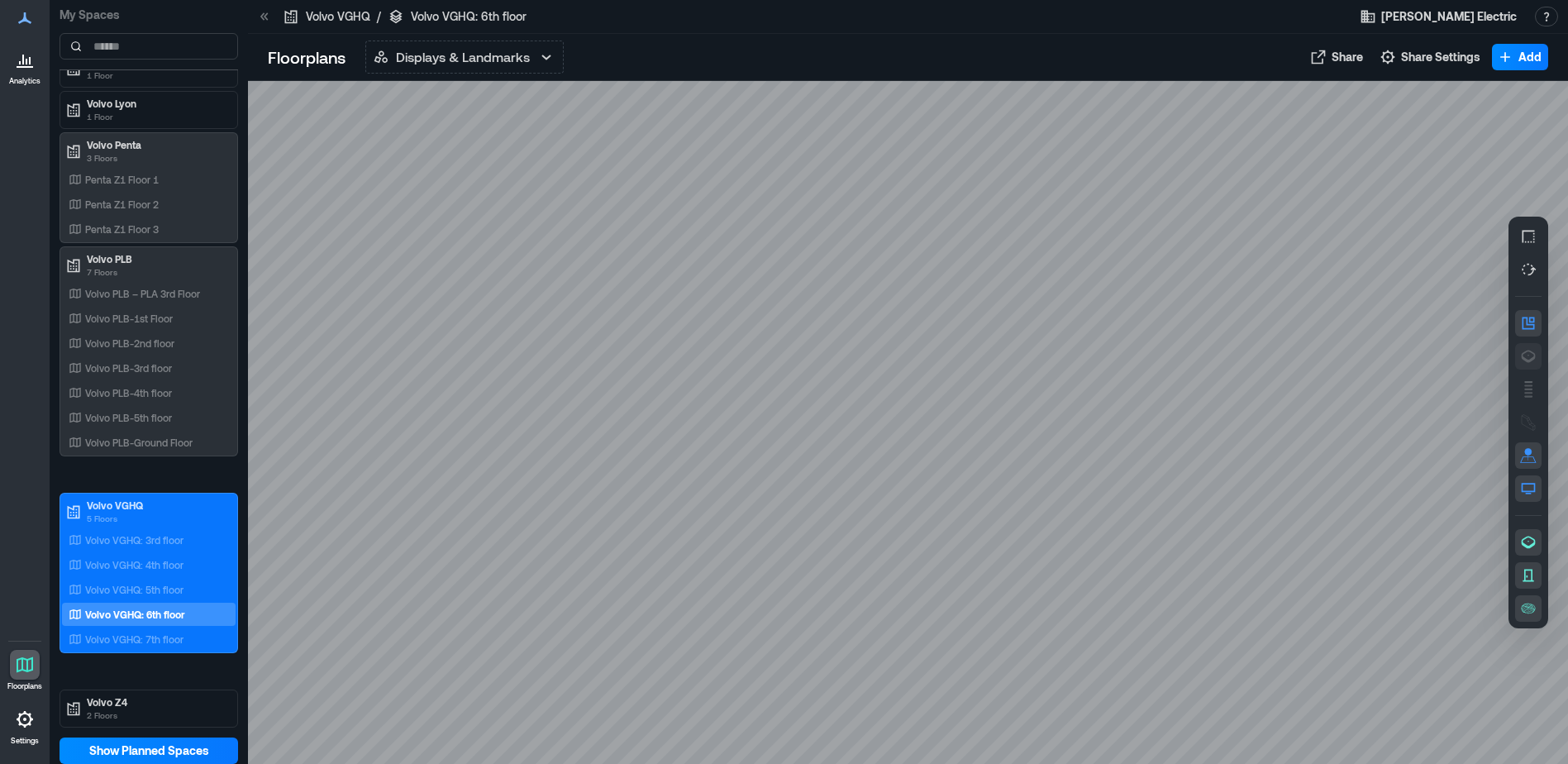
click at [1528, 364] on icon "button" at bounding box center [1528, 356] width 16 height 16
click at [199, 645] on div "Volvo VGHQ: 7th floor" at bounding box center [145, 638] width 161 height 16
click at [1530, 360] on icon "button" at bounding box center [1529, 356] width 14 height 13
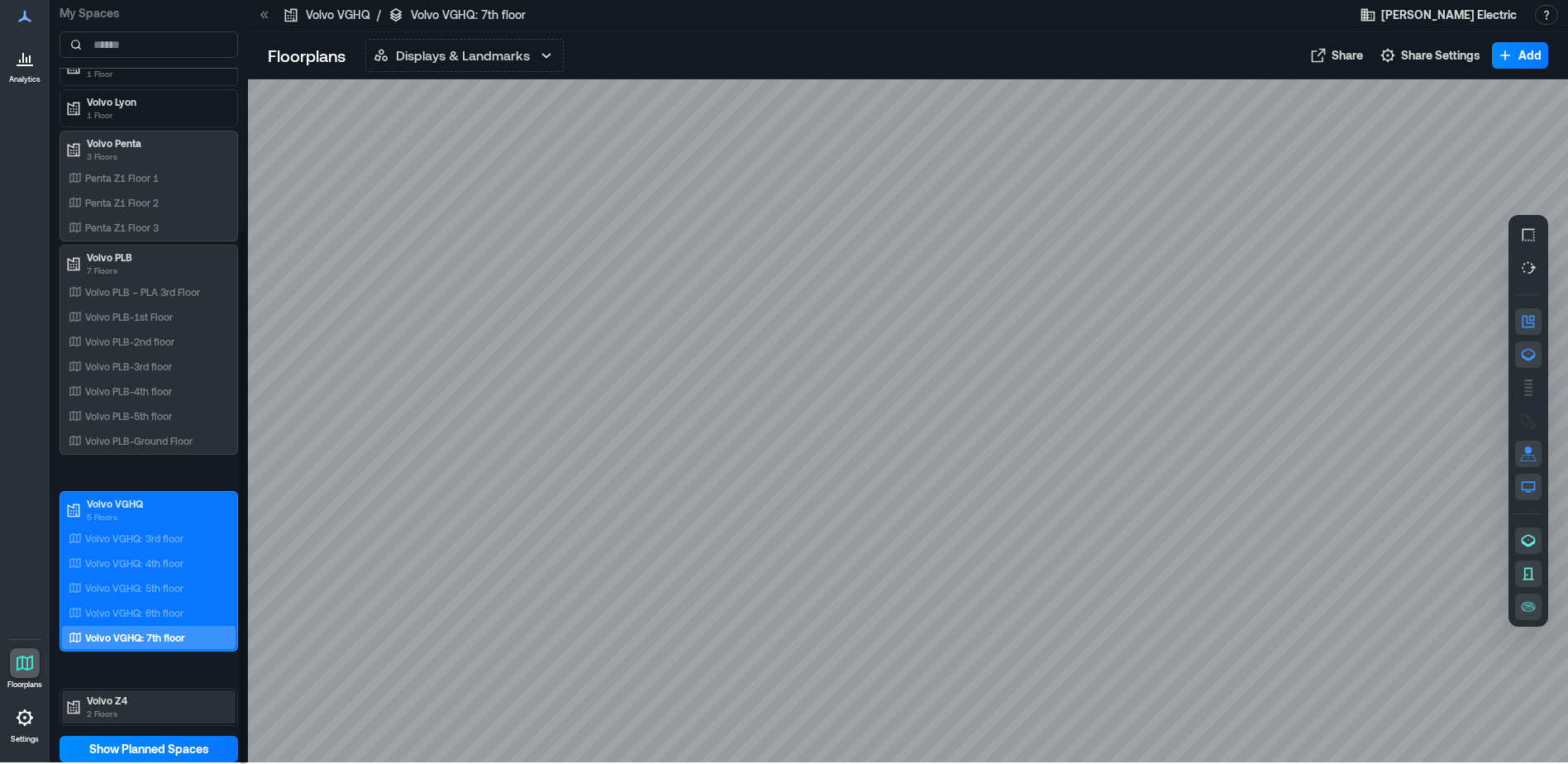
click at [156, 721] on div "Volvo Z4 2 Floors" at bounding box center [149, 707] width 173 height 33
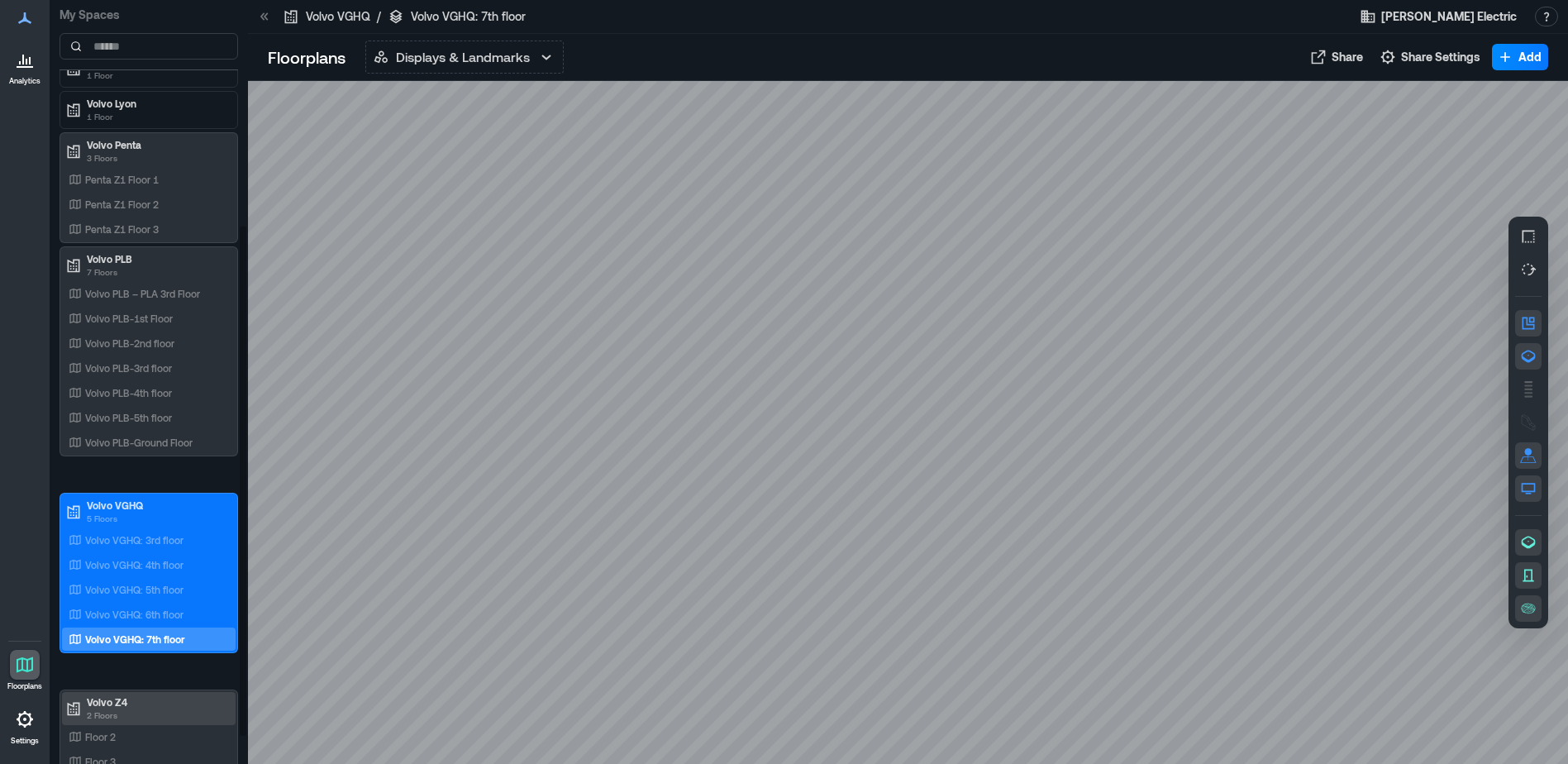
scroll to position [381, 0]
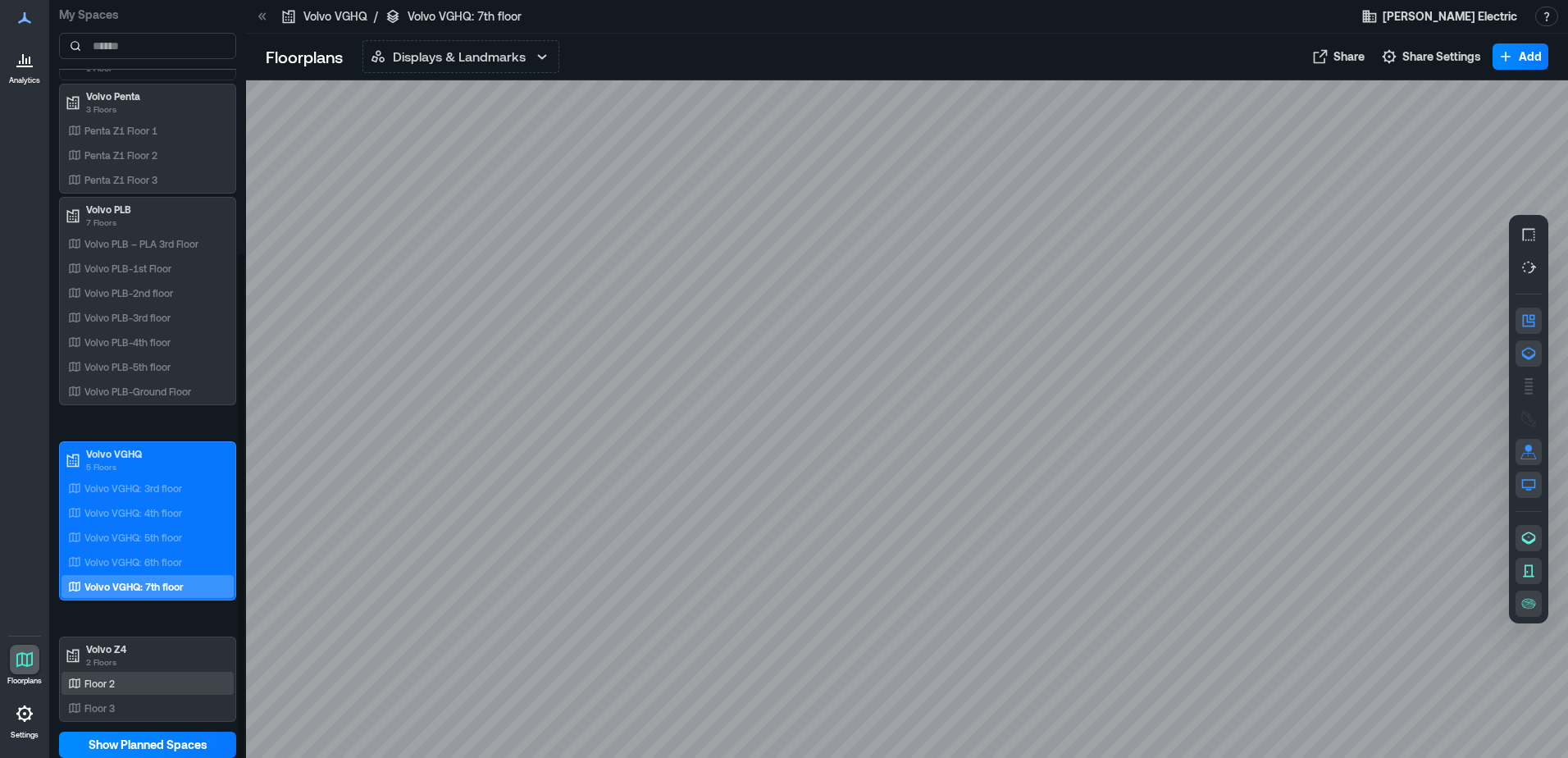
click at [164, 685] on div "Floor 2" at bounding box center [144, 683] width 159 height 16
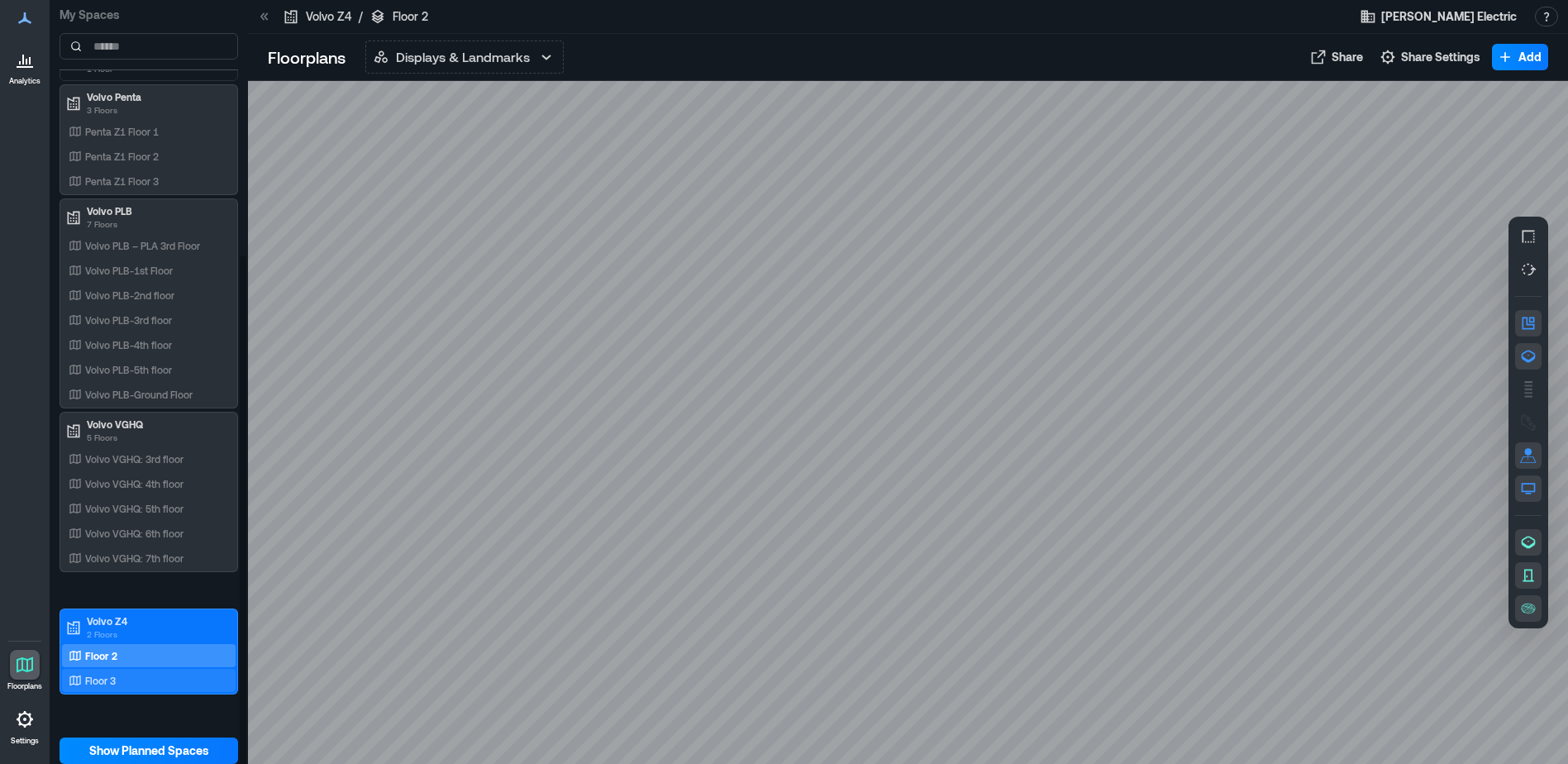
click at [113, 677] on p "Floor 3" at bounding box center [101, 680] width 31 height 13
click at [1533, 357] on icon "button" at bounding box center [1528, 356] width 16 height 16
